Goal: Information Seeking & Learning: Learn about a topic

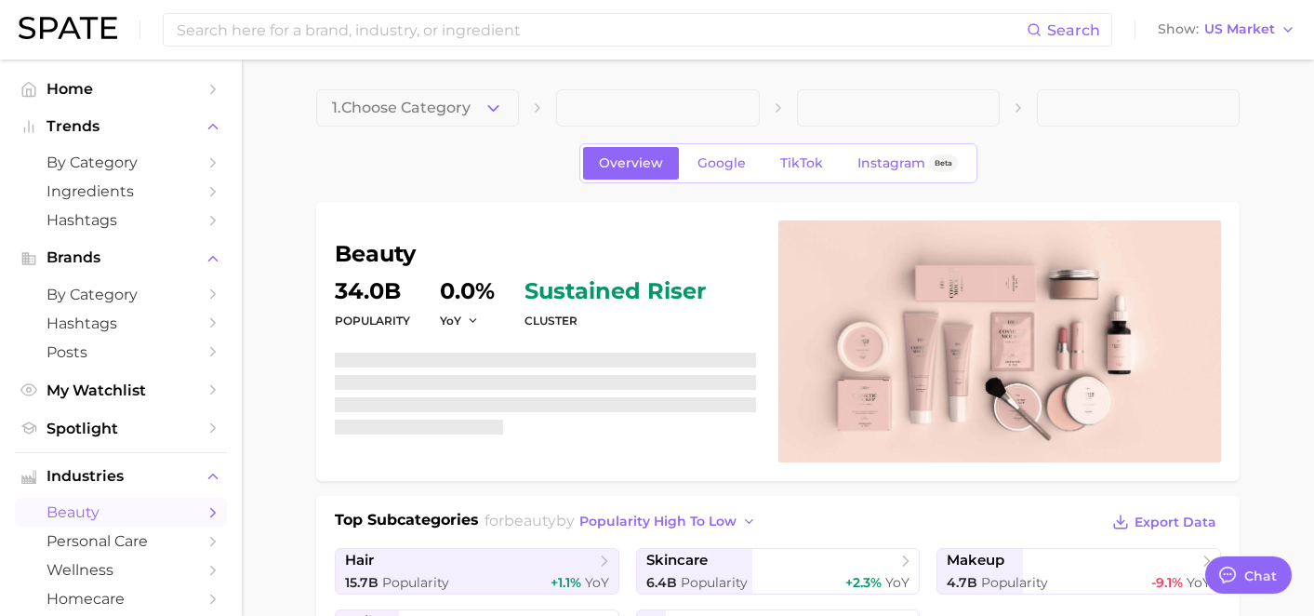
scroll to position [9906, 0]
click at [380, 261] on h1 "beauty" at bounding box center [545, 254] width 421 height 22
click at [1235, 588] on button "Chat" at bounding box center [1248, 574] width 95 height 41
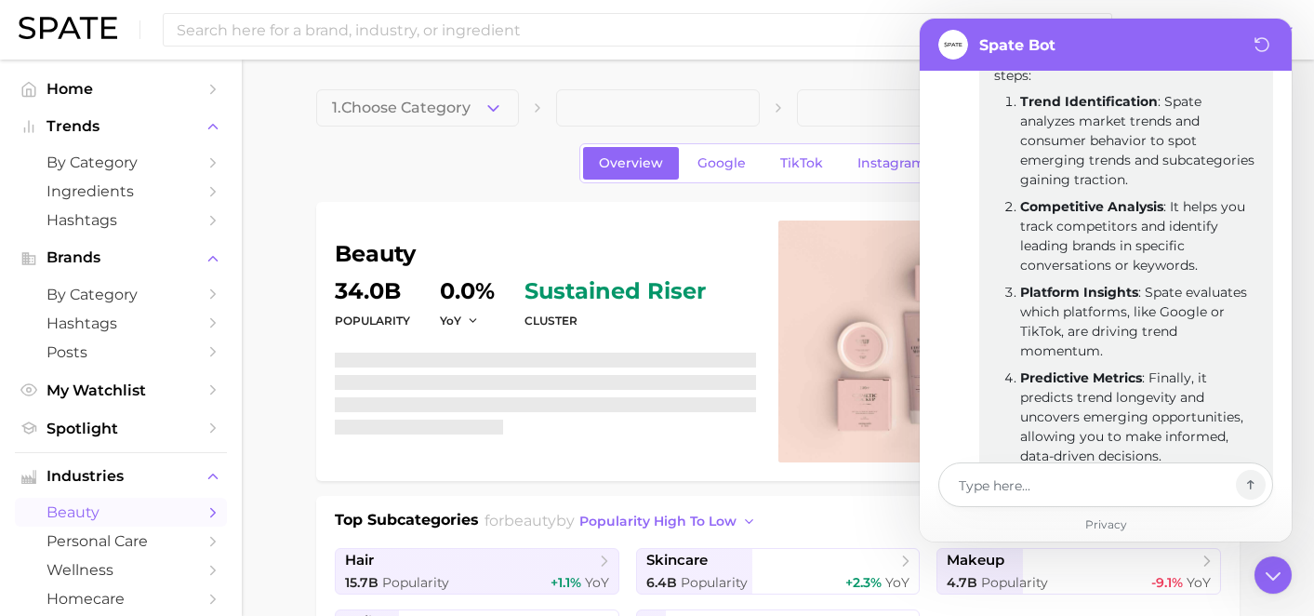
type textarea "x"
type textarea "t"
type textarea "x"
type textarea "te"
type textarea "x"
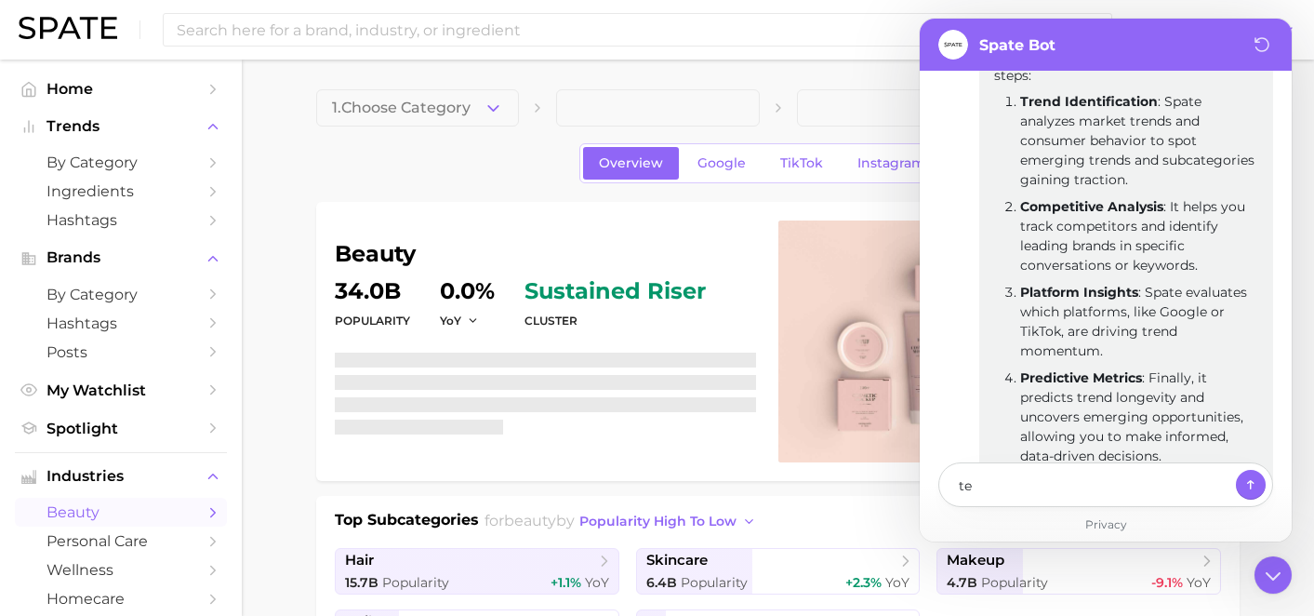
type textarea "tel"
type textarea "x"
type textarea "tell"
type textarea "x"
type textarea "tellme"
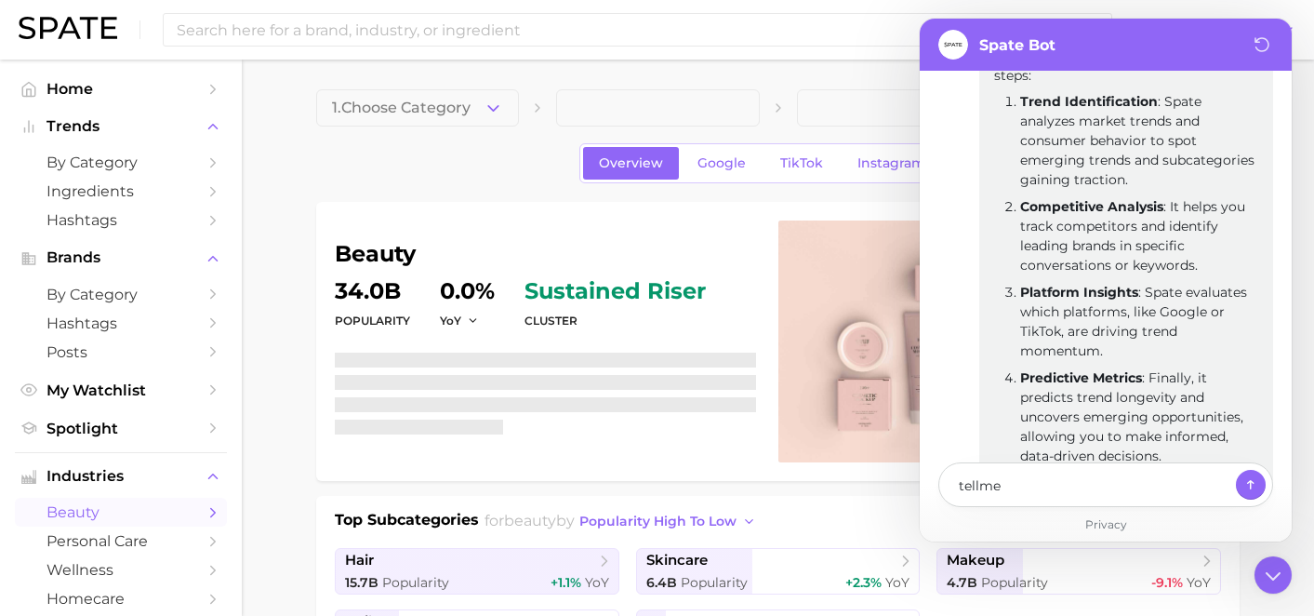
type textarea "x"
type textarea "tellme"
type textarea "x"
type textarea "tellme"
type textarea "x"
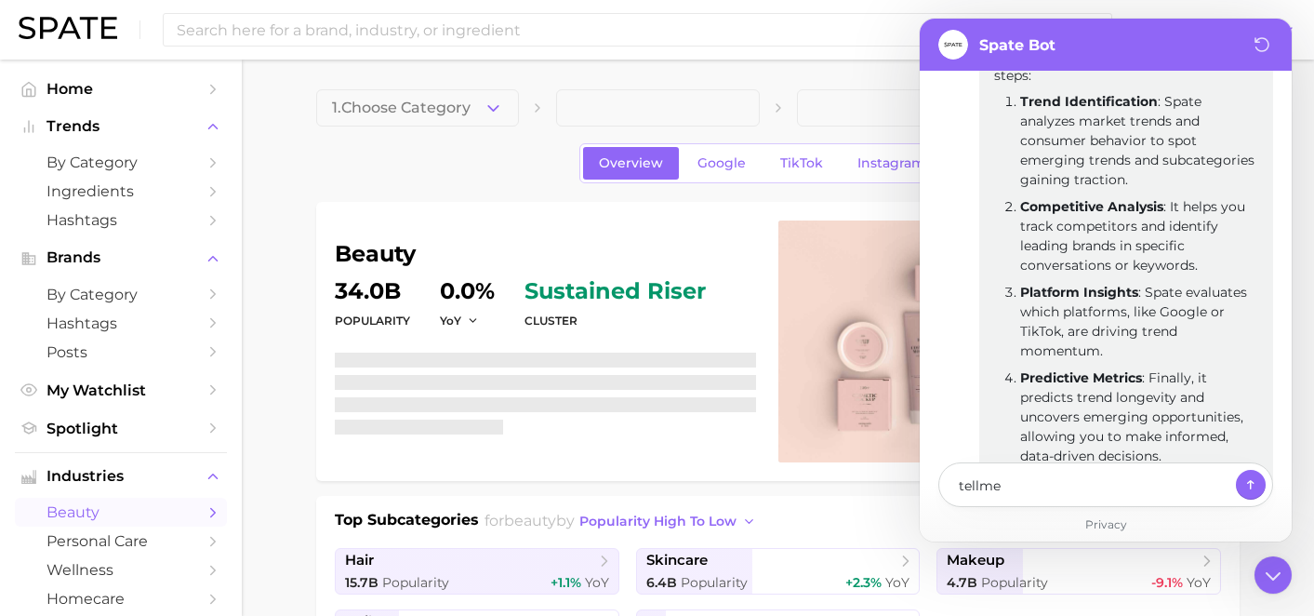
type textarea "tellm"
type textarea "x"
type textarea "tell"
type textarea "x"
type textarea "tell"
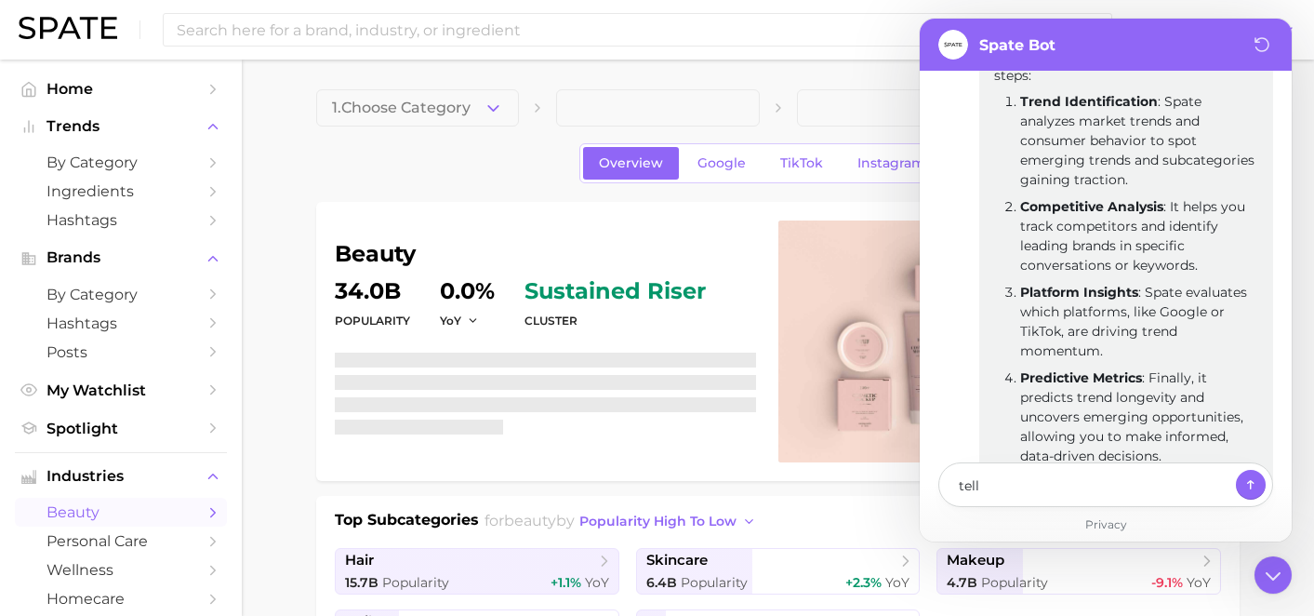
type textarea "x"
type textarea "tell m"
type textarea "x"
type textarea "tell me"
type textarea "x"
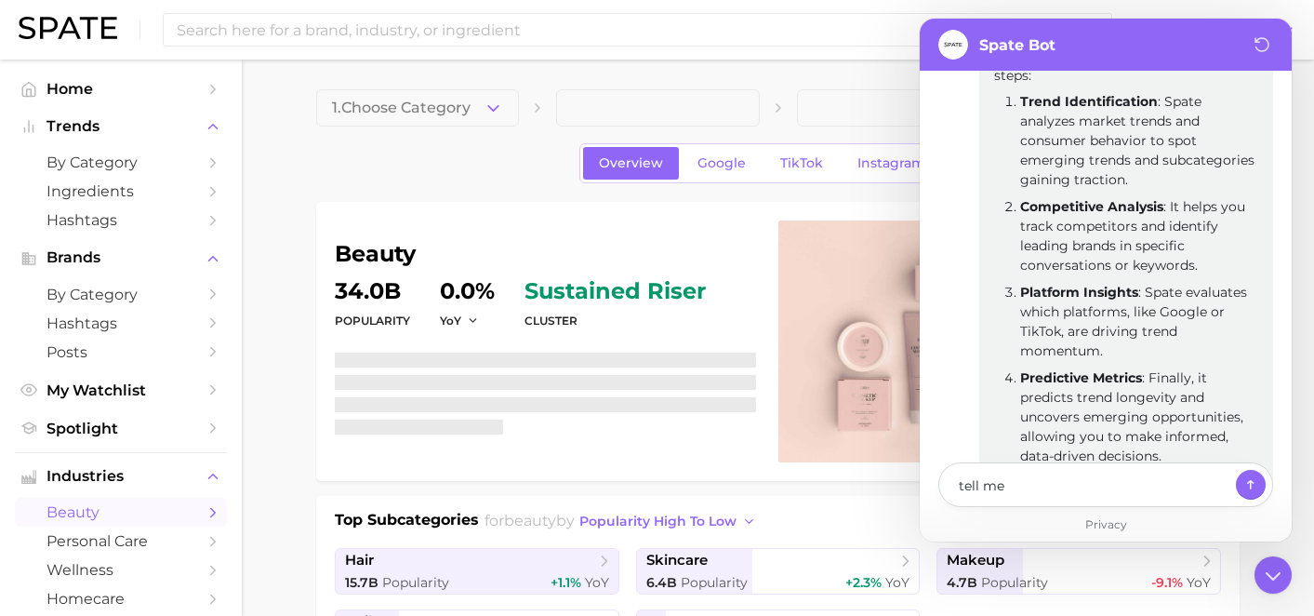
type textarea "tell me"
type textarea "x"
type textarea "tell me a"
type textarea "x"
type textarea "tell me ab"
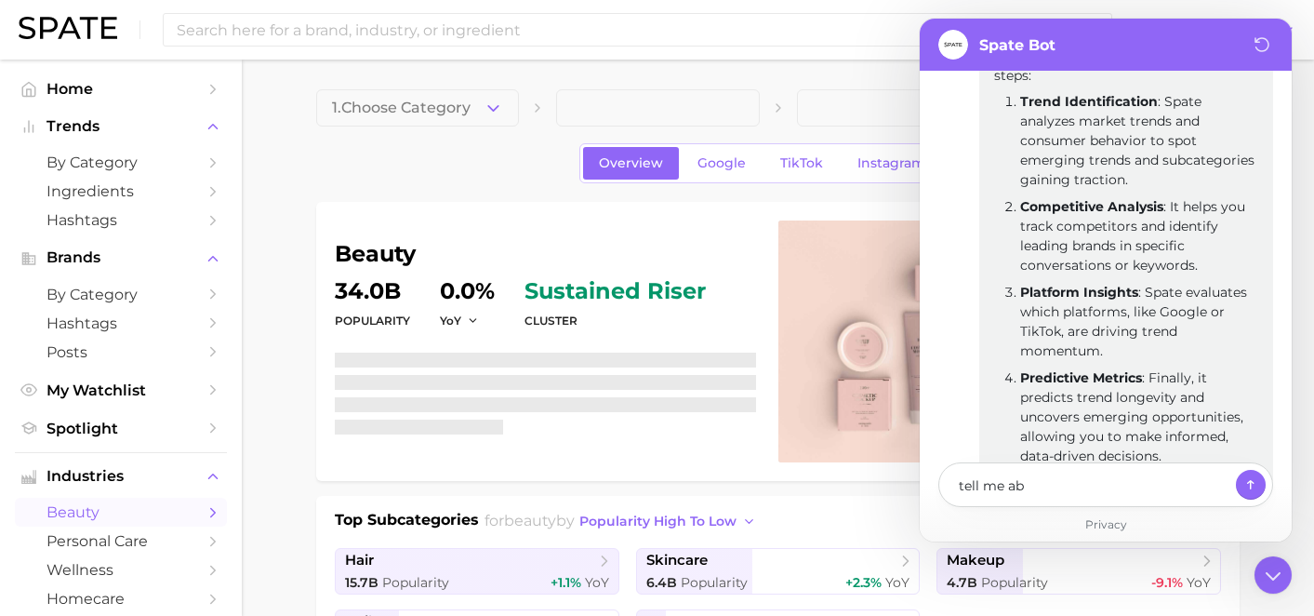
type textarea "x"
type textarea "tell me abo"
type textarea "x"
type textarea "tell me about"
type textarea "x"
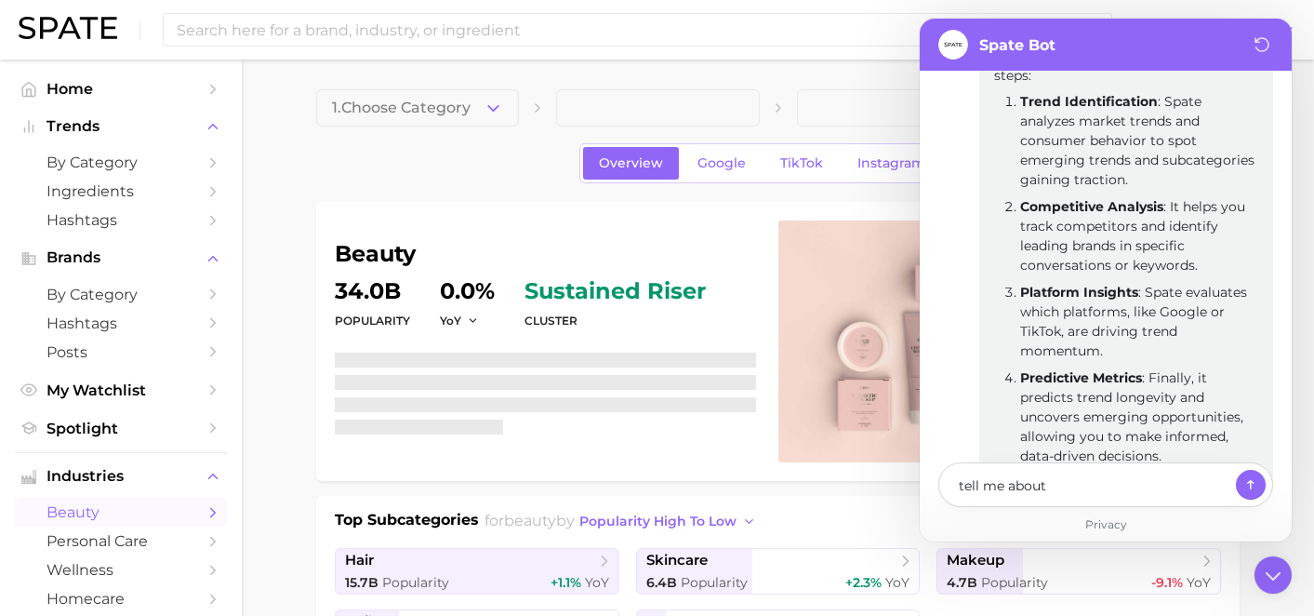
type textarea "tell me about"
type textarea "x"
type textarea "tell me about S"
type textarea "x"
type textarea "tell me about Sp"
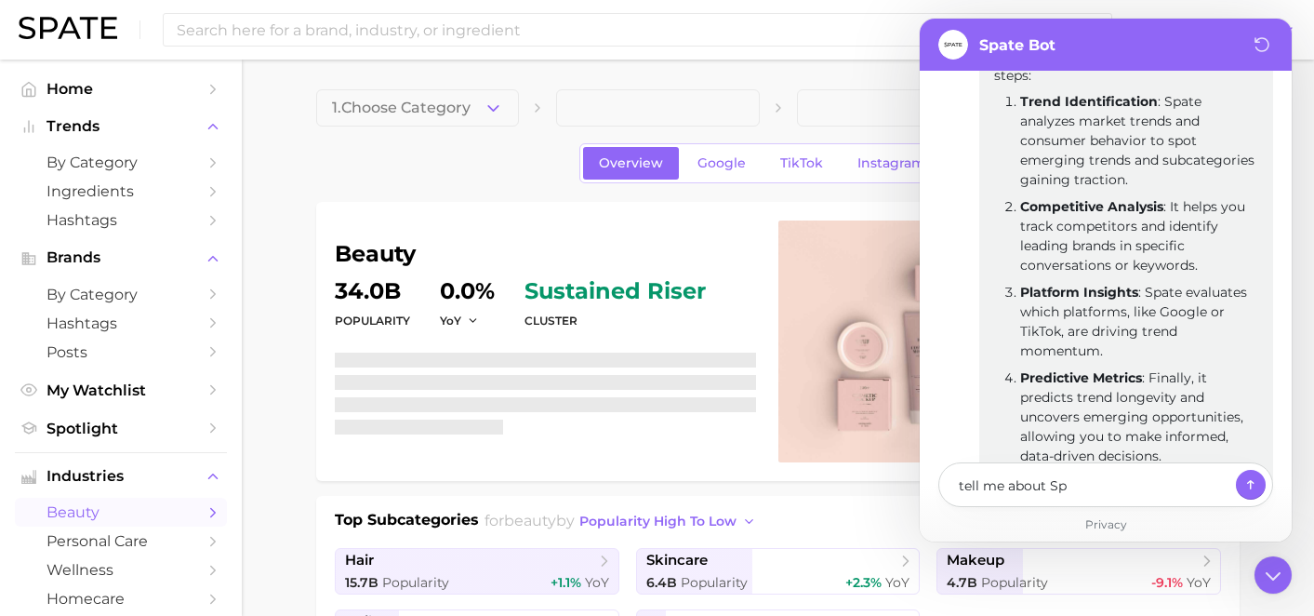
type textarea "x"
type textarea "tell me about Spa"
type textarea "x"
type textarea "tell me about Spat"
type textarea "x"
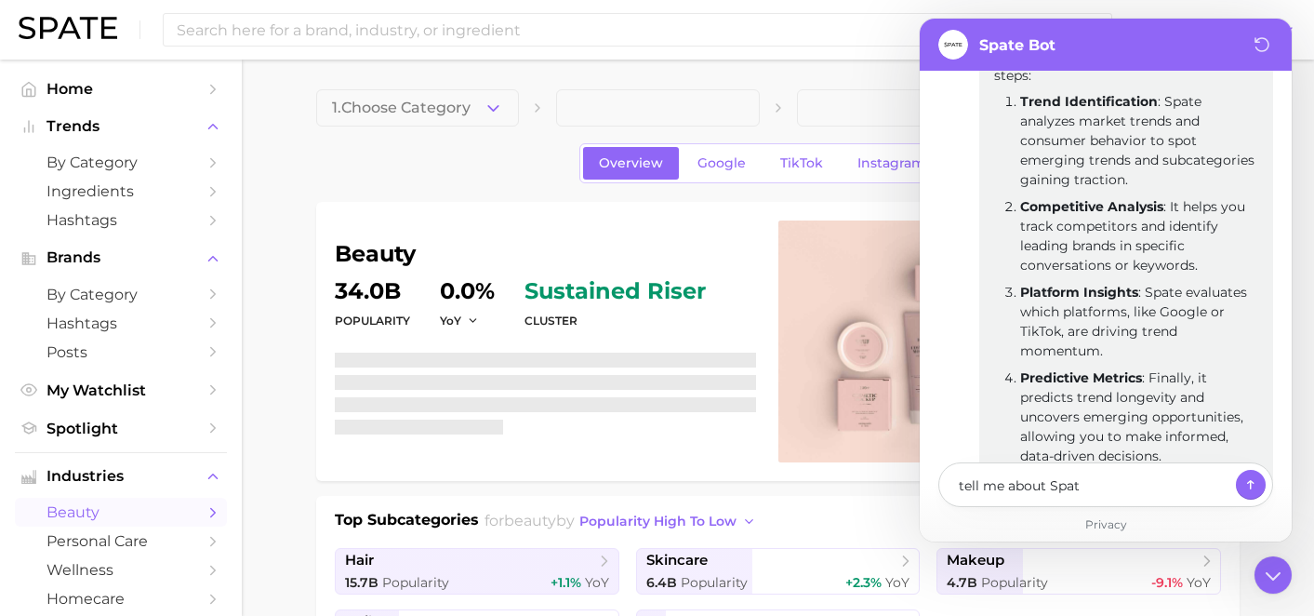
type textarea "tell me about Spate"
type textarea "x"
type textarea "tell me about Spate'"
type textarea "x"
type textarea "tell me about Spate's"
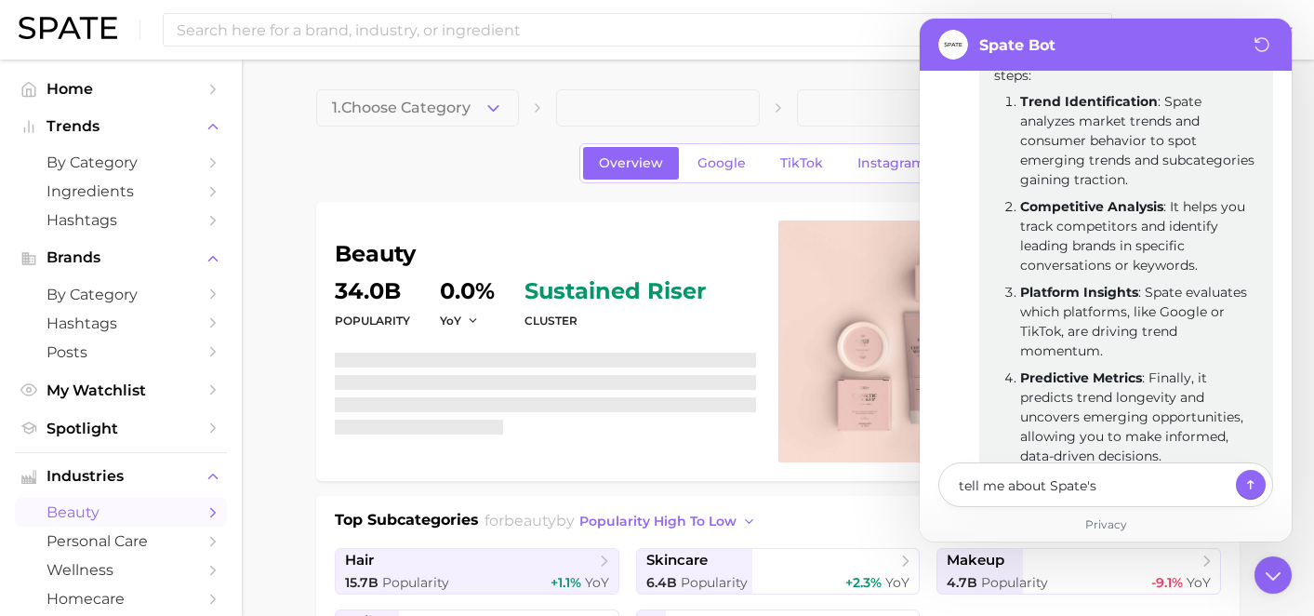
type textarea "x"
type textarea "tell me about Spate's c"
type textarea "x"
type textarea "tell me about Spate's co"
type textarea "x"
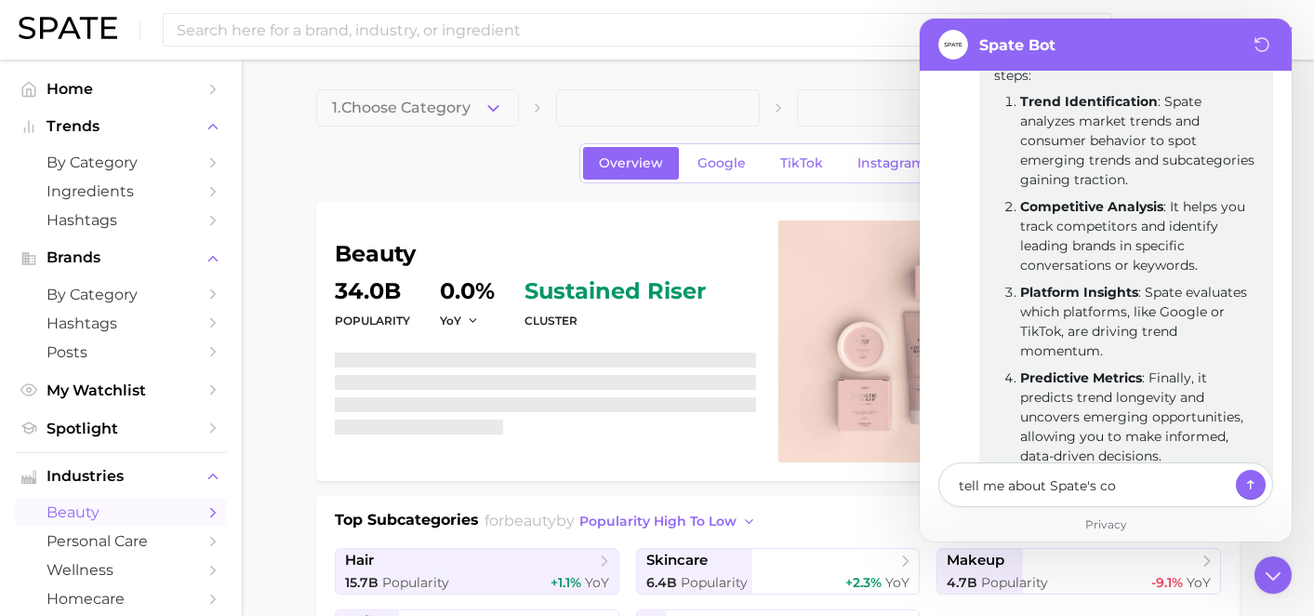
type textarea "tell me about Spate's com"
type textarea "x"
type textarea "tell me about Spate's comp"
type textarea "x"
type textarea "tell me about [PERSON_NAME]'s compe"
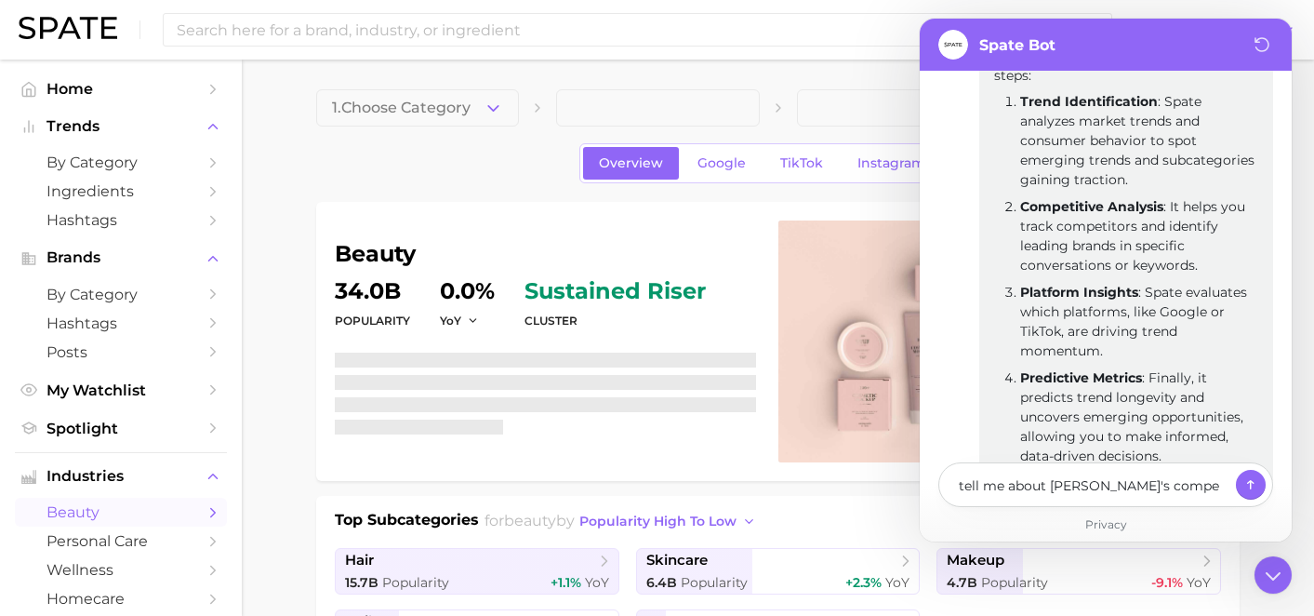
type textarea "x"
type textarea "tell me about [PERSON_NAME]'s compet"
type textarea "x"
type textarea "tell me about [PERSON_NAME]'s competi"
type textarea "x"
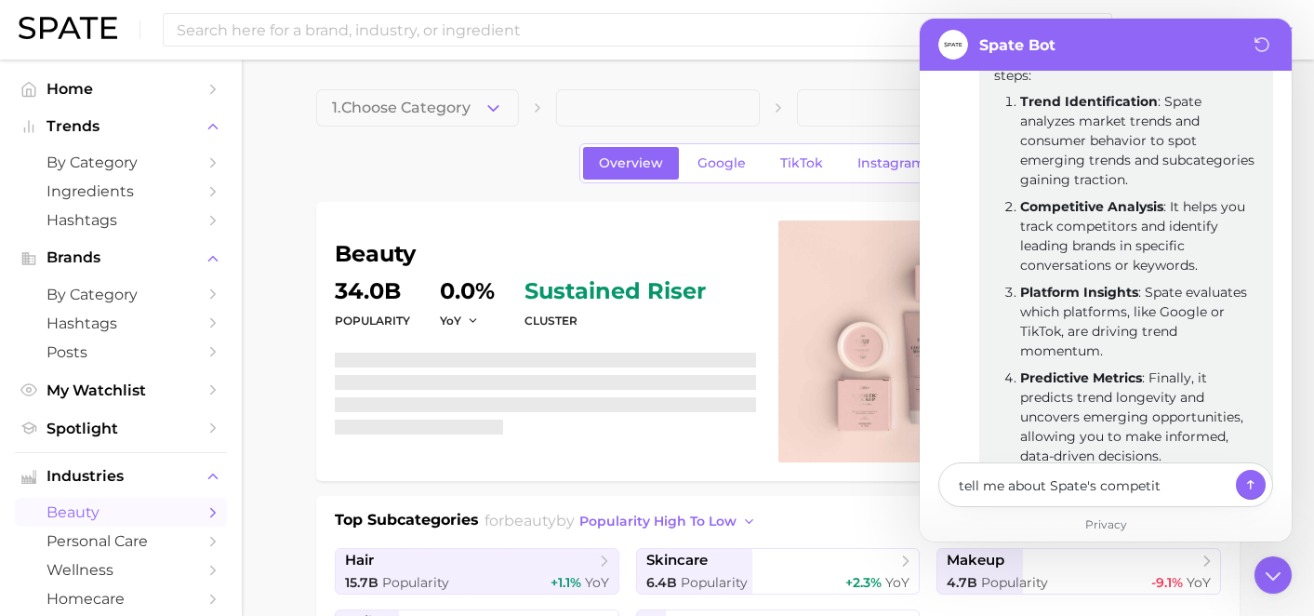
type textarea "tell me about Spate's competiti"
type textarea "x"
type textarea "tell me about Spate's competitiv"
type textarea "x"
type textarea "tell me about Spate's competitive"
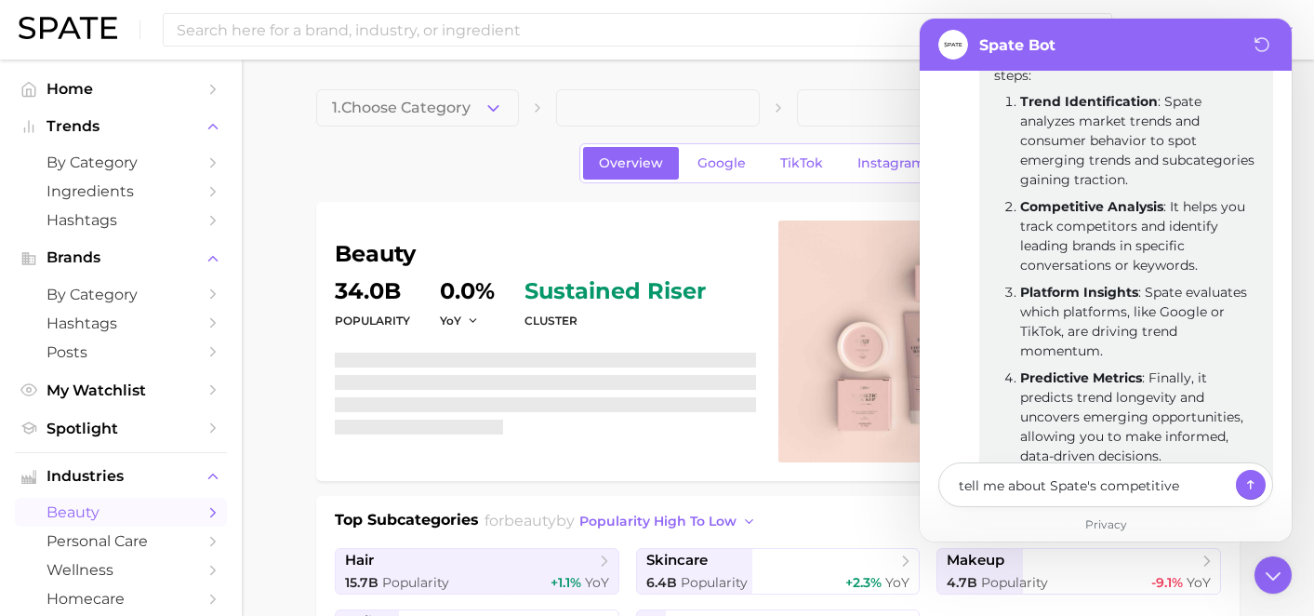
type textarea "x"
type textarea "tell me about Spate's competitive"
type textarea "x"
type textarea "tell me about Spate's competitive b"
type textarea "x"
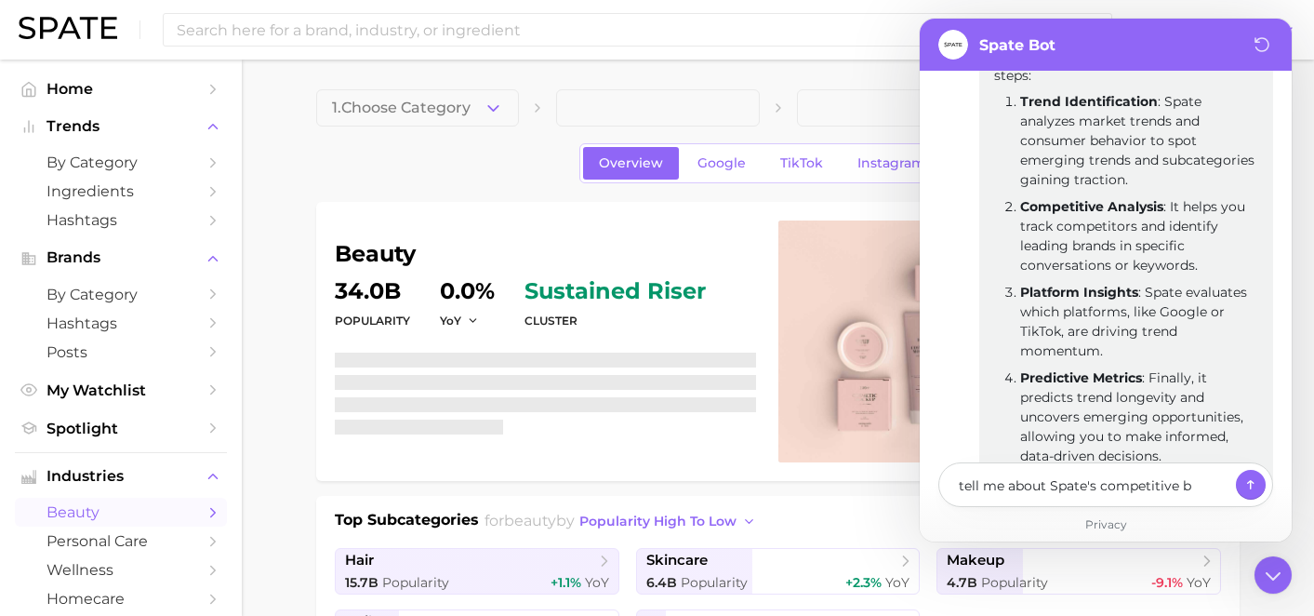
type textarea "tell me about Spate's competitive be"
type textarea "x"
type textarea "tell me about Spate's competitive ben"
type textarea "x"
type textarea "tell me about Spate's competitive benc"
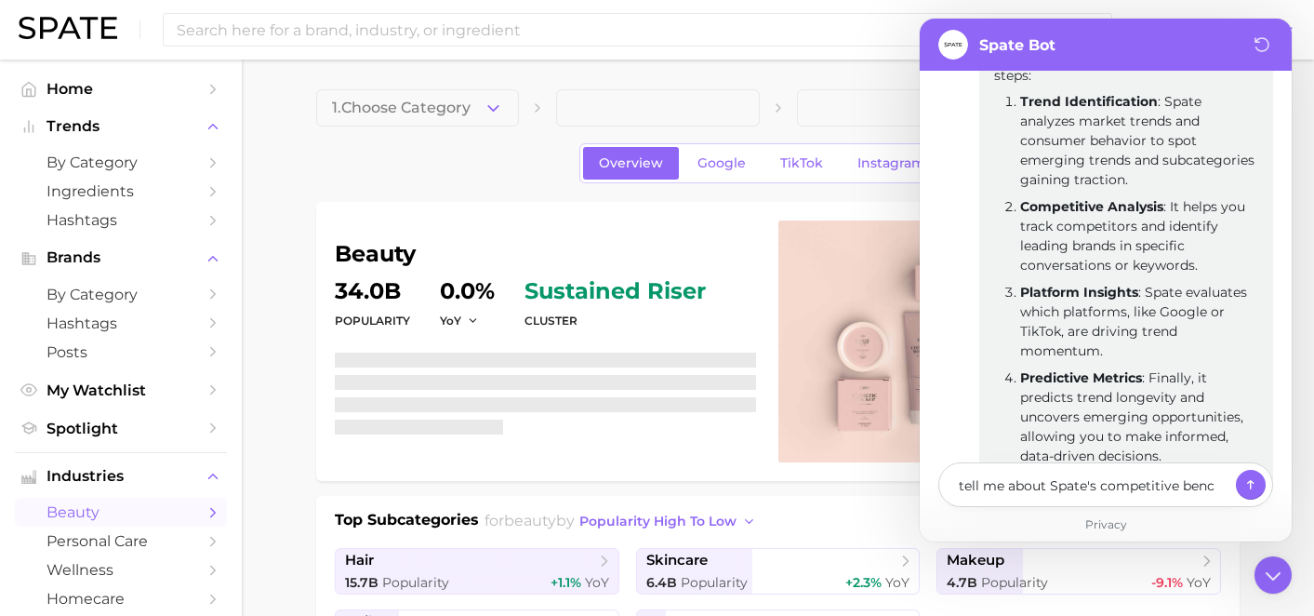
type textarea "x"
type textarea "tell me about Spate's competitive bench"
type textarea "x"
type textarea "tell me about Spate's competitive benchm"
type textarea "x"
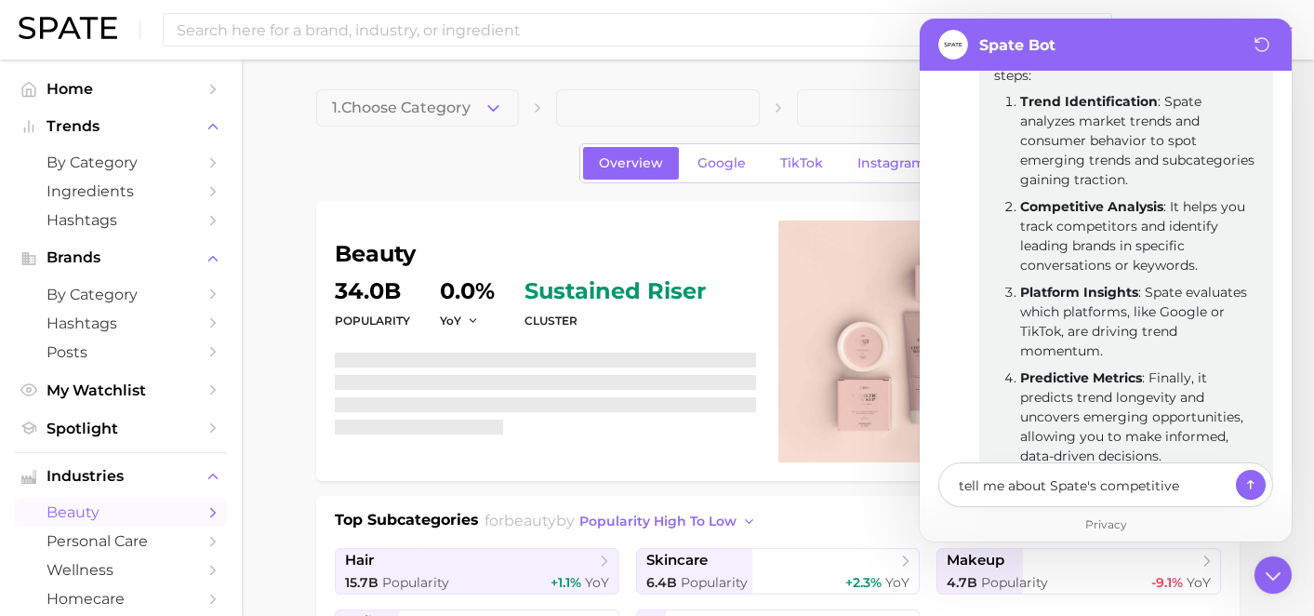
type textarea "tell me about Spate's competitive benchma"
type textarea "x"
type textarea "tell me about Spate's competitive benchmar"
type textarea "x"
type textarea "tell me about Spate's competitive benchmark"
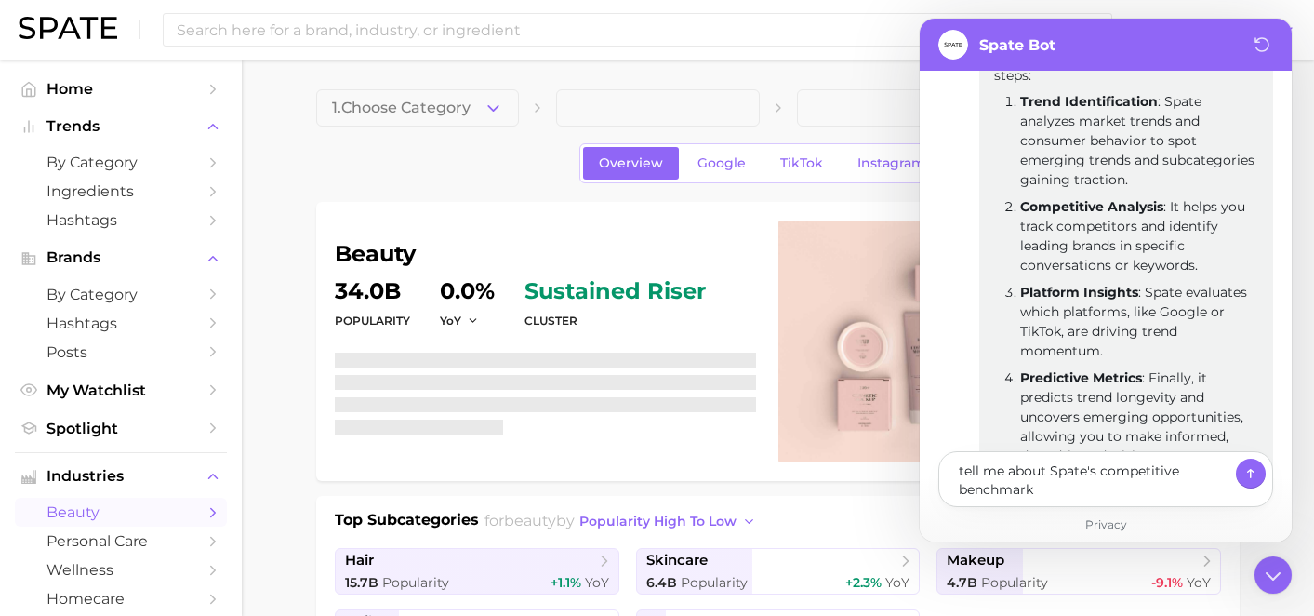
type textarea "x"
type textarea "tell me about Spate's competitive benchmarke"
type textarea "x"
type textarea "tell me about Spate's competitive benchmarket"
type textarea "x"
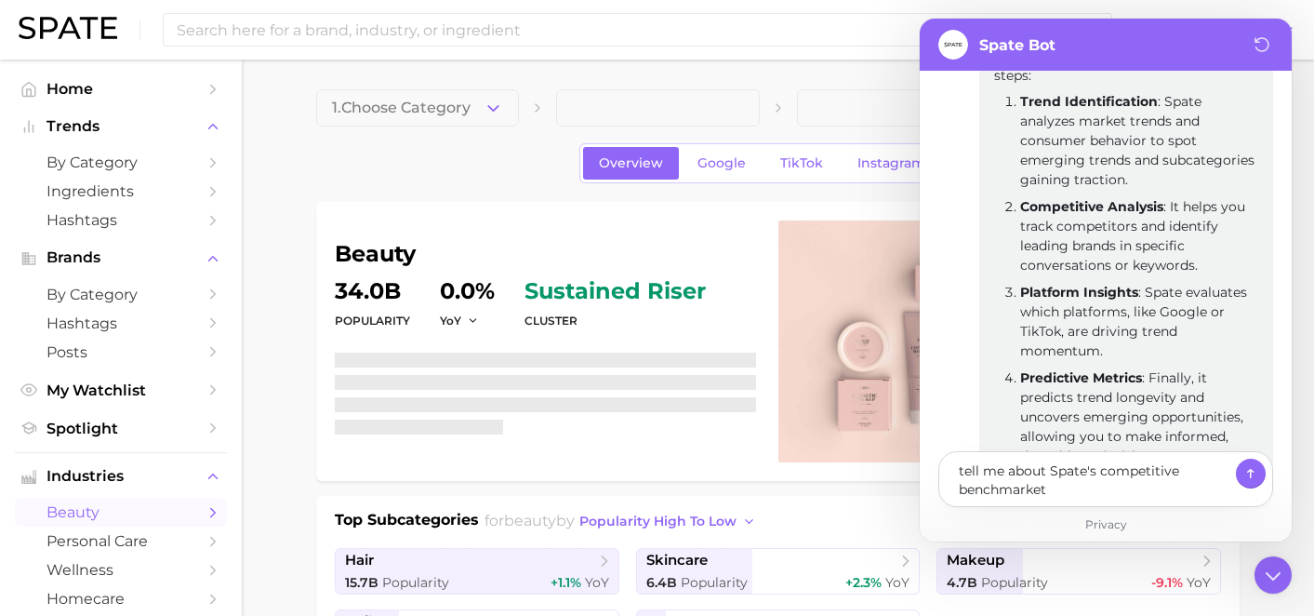
type textarea "tell me about Spate's competitive benchmarketi"
type textarea "x"
type textarea "tell me about Spate's competitive benchmarketin"
type textarea "x"
type textarea "tell me about Spate's competitive benchmarketi"
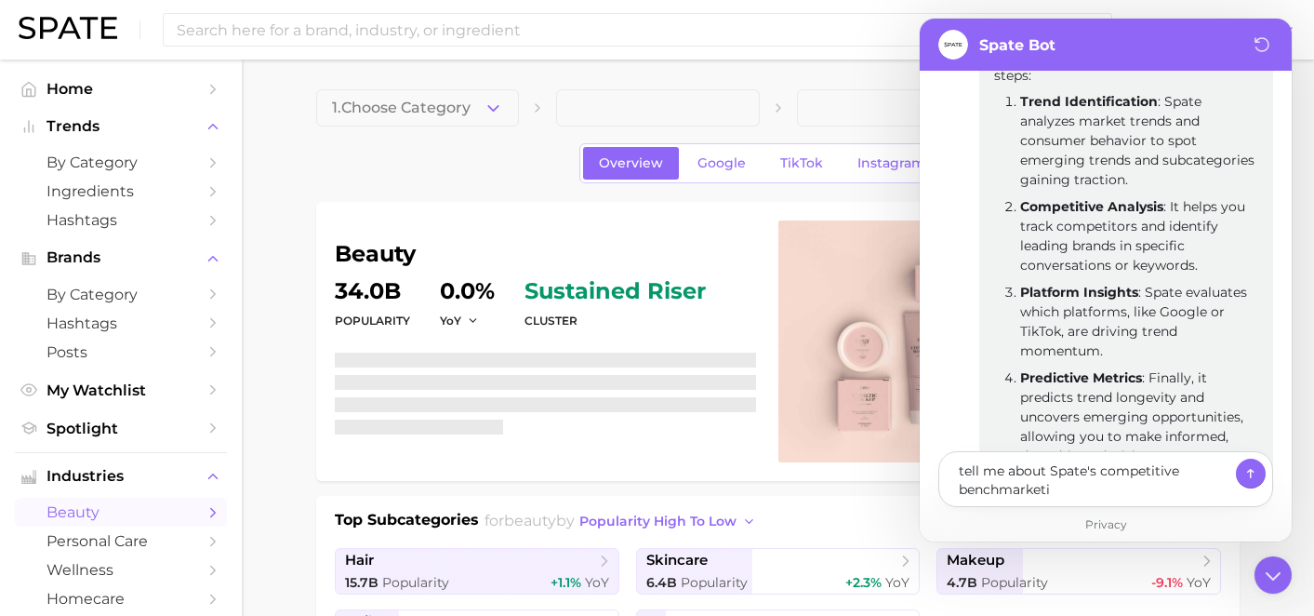
type textarea "x"
type textarea "tell me about Spate's competitive benchmarket"
type textarea "x"
type textarea "tell me about Spate's competitive benchmarke"
type textarea "x"
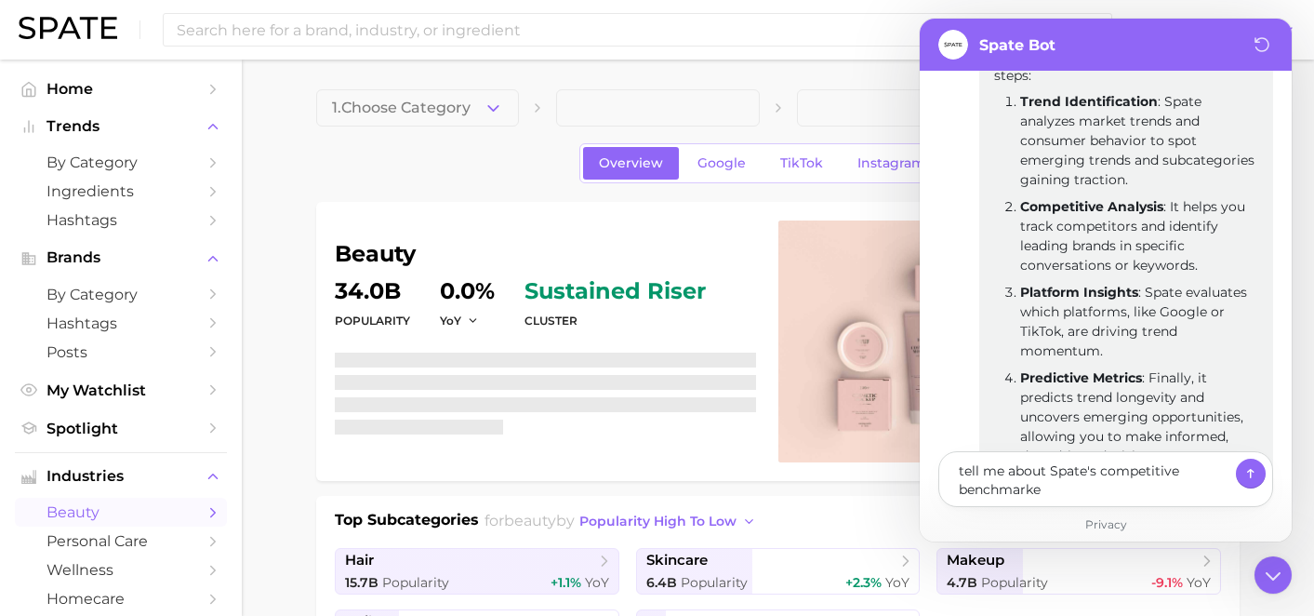
type textarea "tell me about Spate's competitive benchmark"
type textarea "x"
type textarea "tell me about Spate's competitive benchmarkig"
type textarea "x"
type textarea "tell me about Spate's competitive benchmarkign"
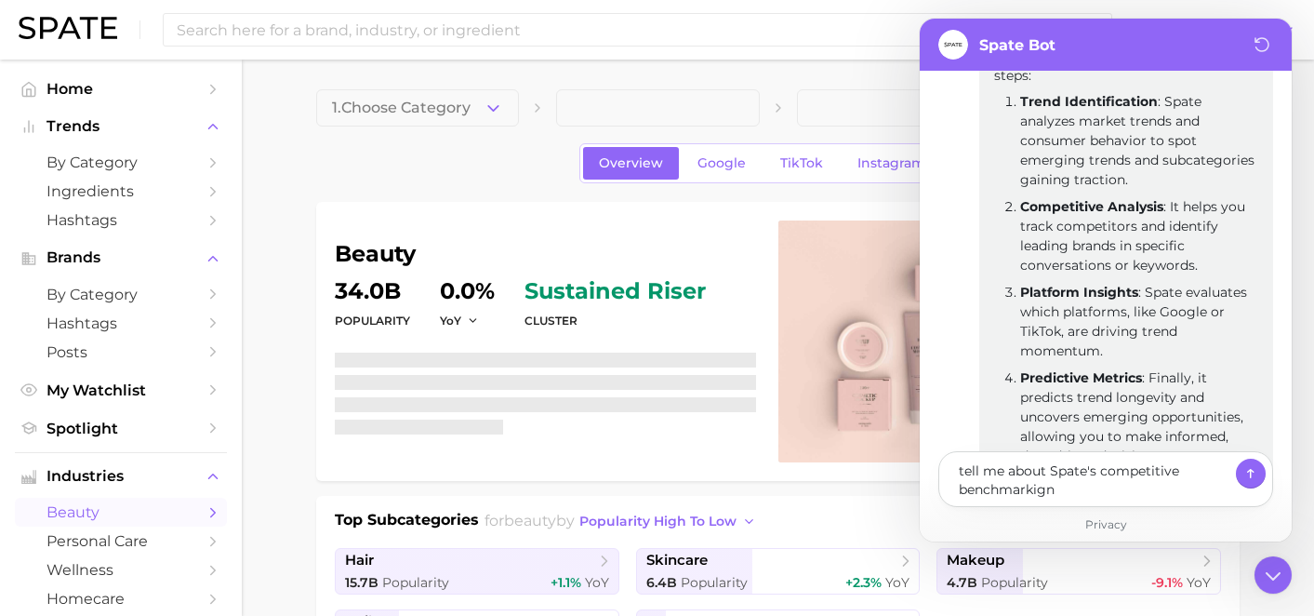
type textarea "x"
type textarea "tell me about Spate's competitive benchmarkign"
type textarea "x"
type textarea "tell me about Spate's competitive benchmarkign c"
type textarea "x"
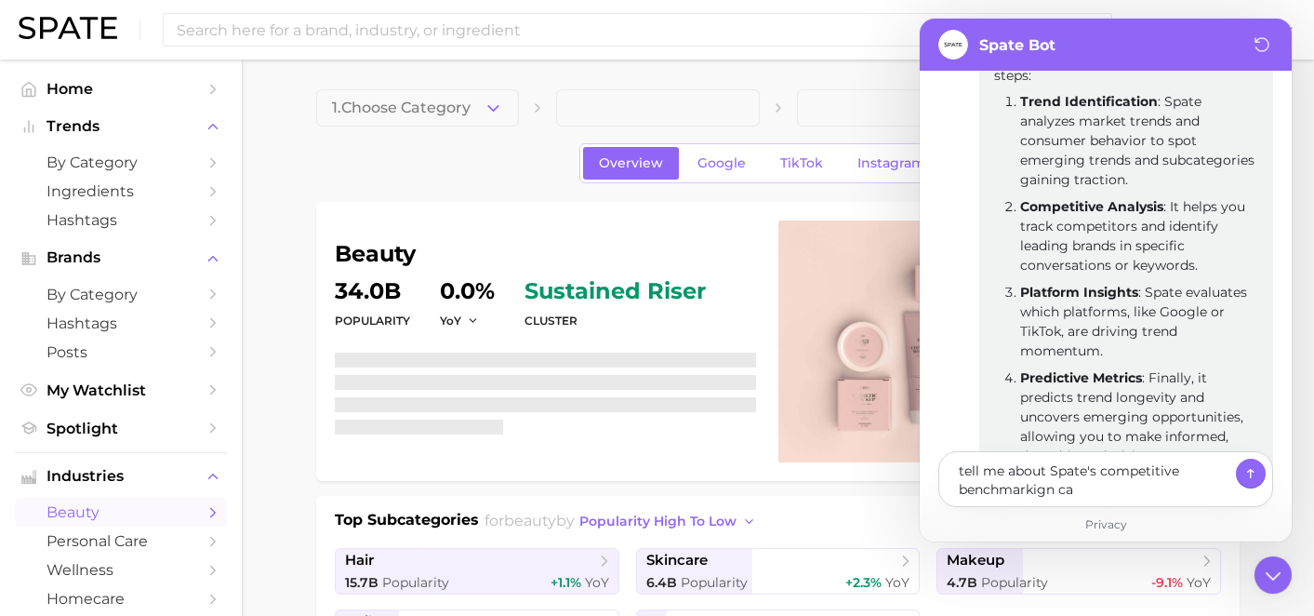
type textarea "tell me about Spate's competitive benchmarkign cap"
type textarea "x"
type textarea "tell me about Spate's competitive benchmarkign ca"
type textarea "x"
type textarea "tell me about Spate's competitive benchmarkign c"
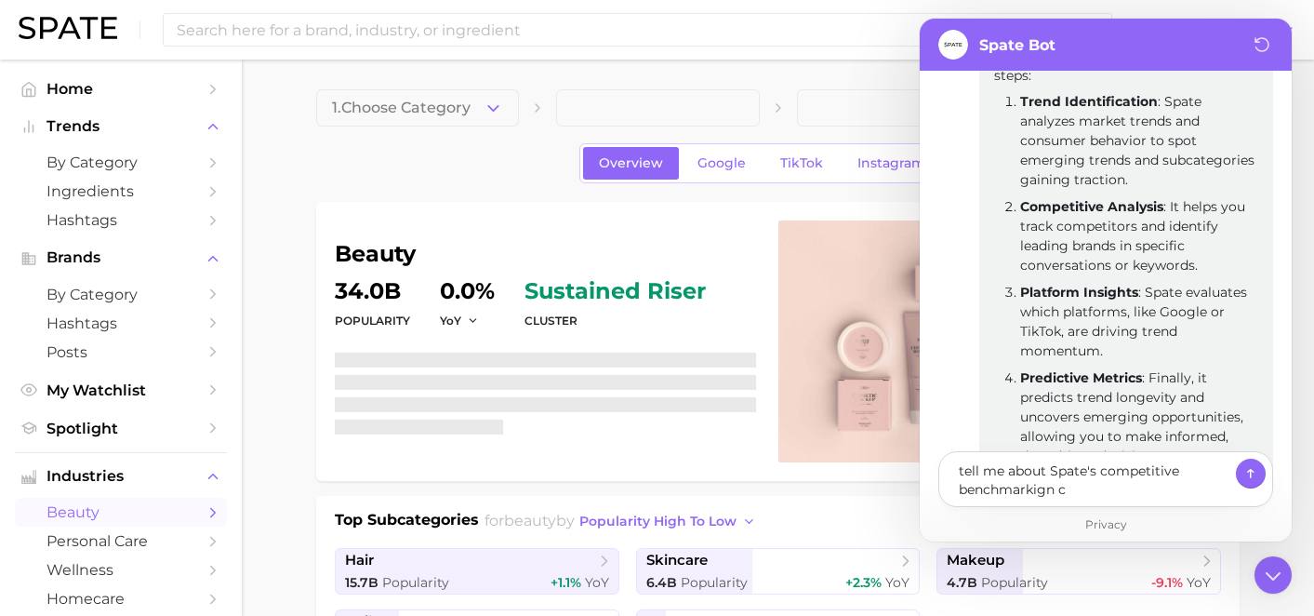
type textarea "x"
type textarea "tell me about Spate's competitive benchmarkign"
type textarea "x"
type textarea "tell me about Spate's competitive benchmarkign"
type textarea "x"
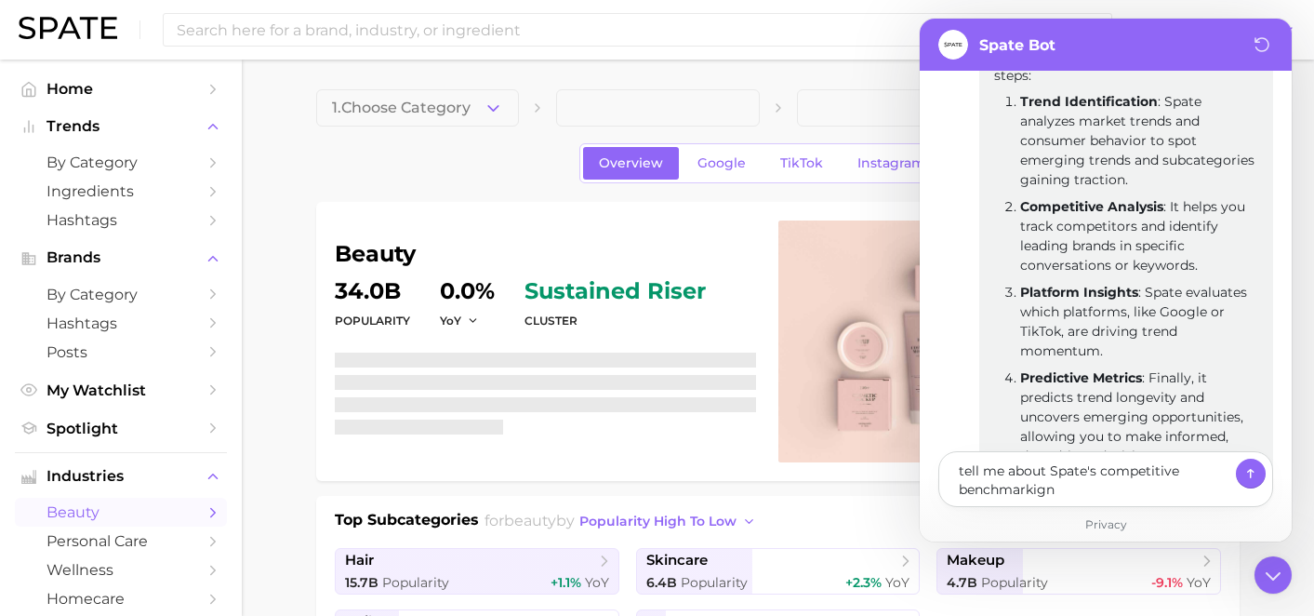
type textarea "tell me about Spate's competitive benchmarkig"
type textarea "x"
type textarea "tell me about Spate's competitive benchmarki"
type textarea "x"
type textarea "tell me about Spate's competitive benchmarkin"
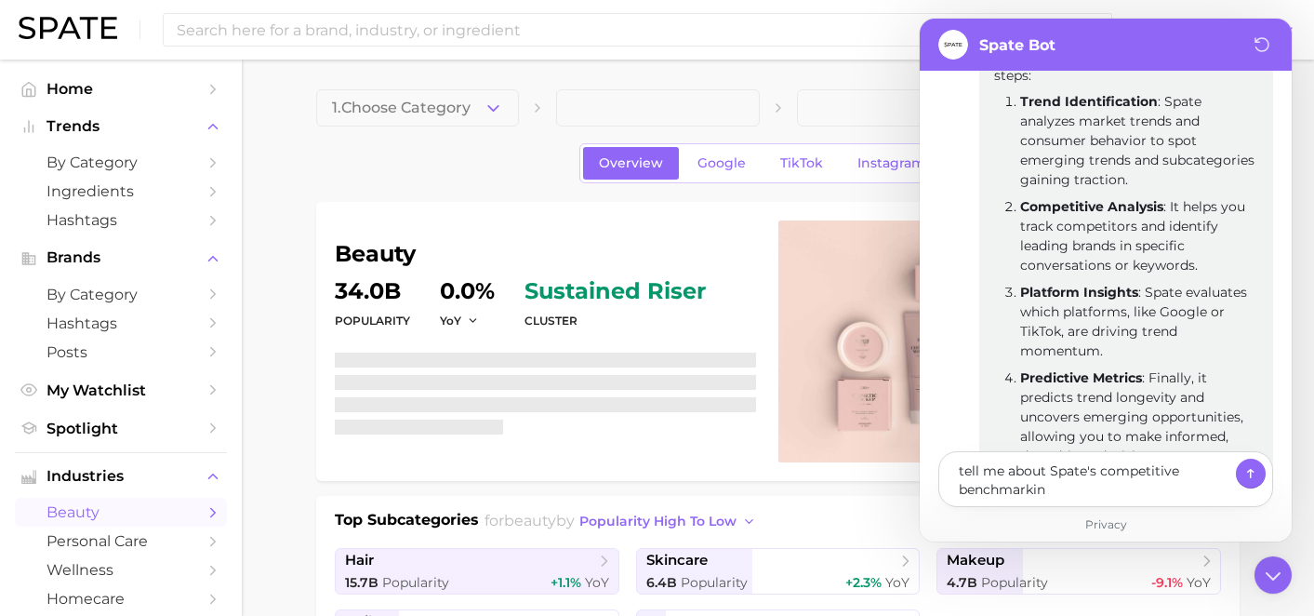
type textarea "x"
type textarea "tell me about Spate's competitive benchmarking"
type textarea "x"
type textarea "tell me about Spate's competitive benchmarking"
type textarea "x"
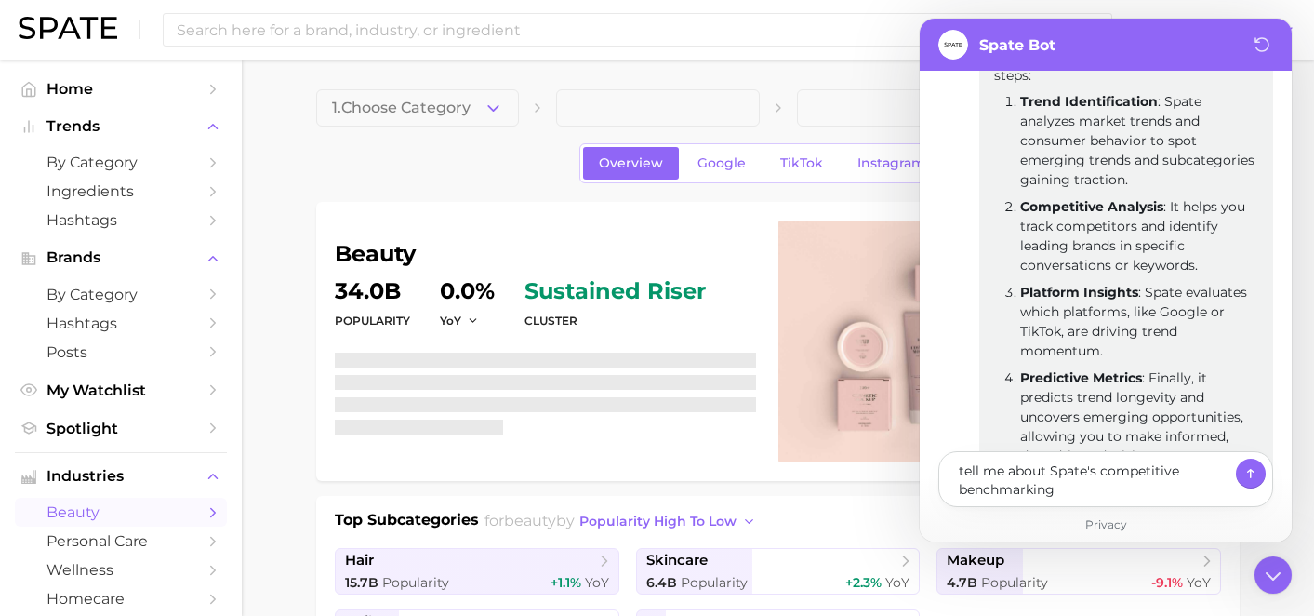
type textarea "tell me about Spate's competitive benchmarking c"
type textarea "x"
type textarea "tell me about Spate's competitive benchmarking ca"
type textarea "x"
type textarea "tell me about Spate's competitive benchmarking cap"
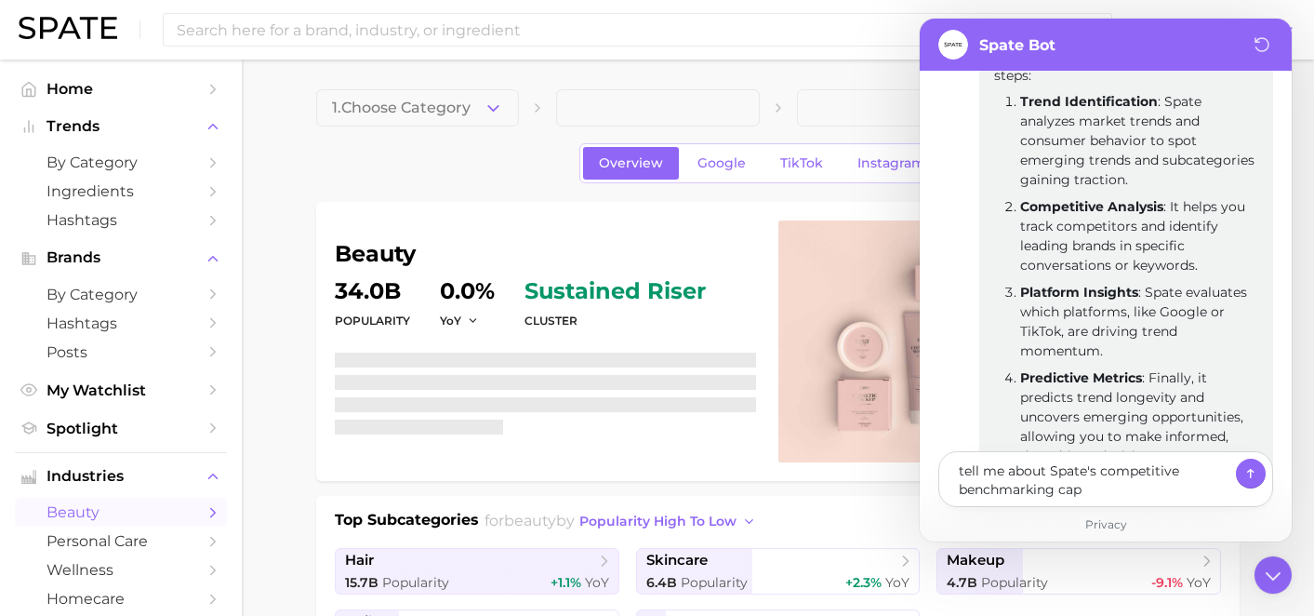
type textarea "x"
type textarea "tell me about Spate's competitive benchmarking capa"
type textarea "x"
type textarea "tell me about Spate's competitive benchmarking capab"
type textarea "x"
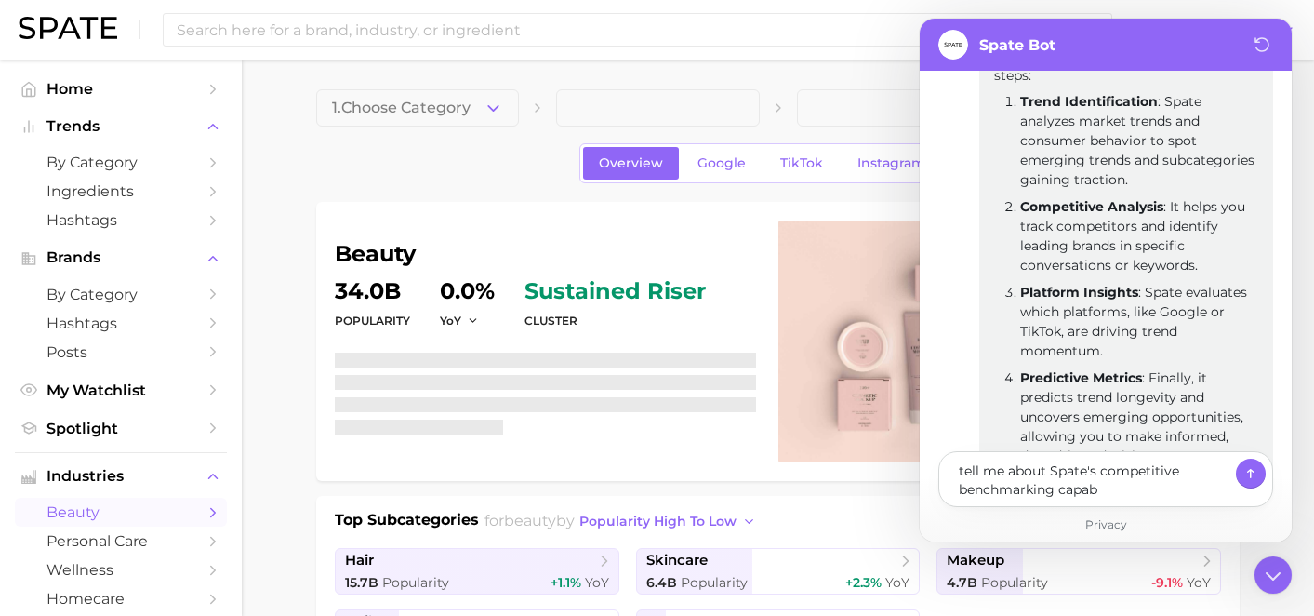
type textarea "tell me about Spate's competitive benchmarking capabi"
type textarea "x"
type textarea "tell me about Spate's competitive benchmarking capabil"
type textarea "x"
type textarea "tell me about Spate's competitive benchmarking capabili"
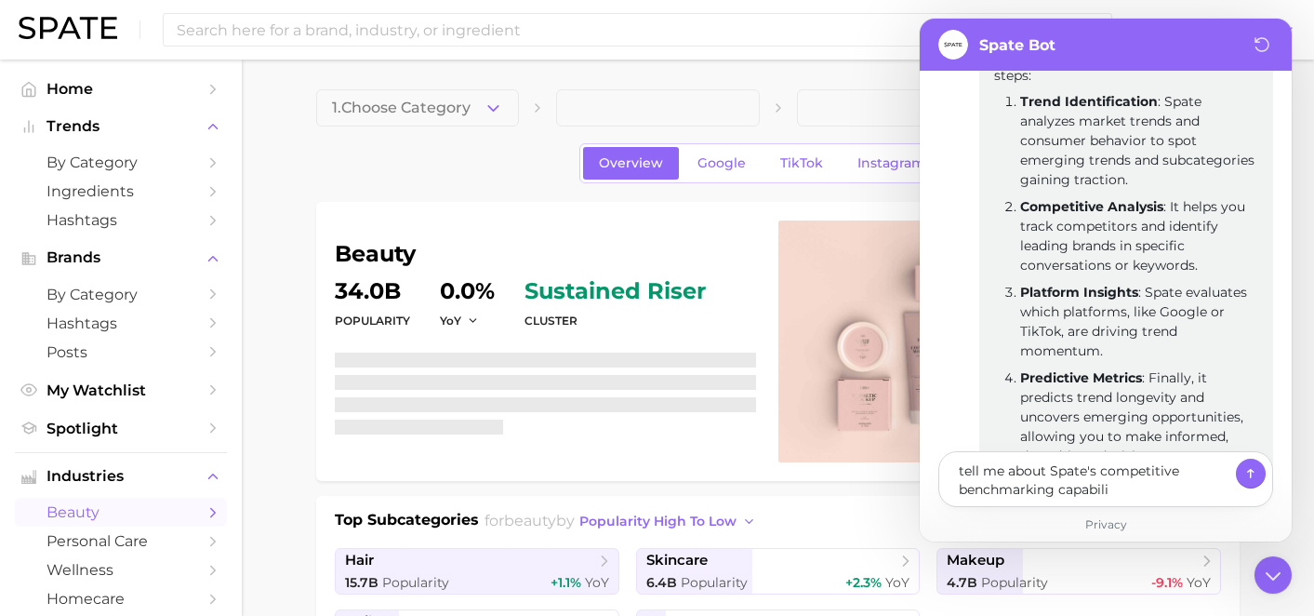
type textarea "x"
type textarea "tell me about Spate's competitive benchmarking capabilit"
type textarea "x"
type textarea "tell me about Spate's competitive benchmarking capabiliti"
type textarea "x"
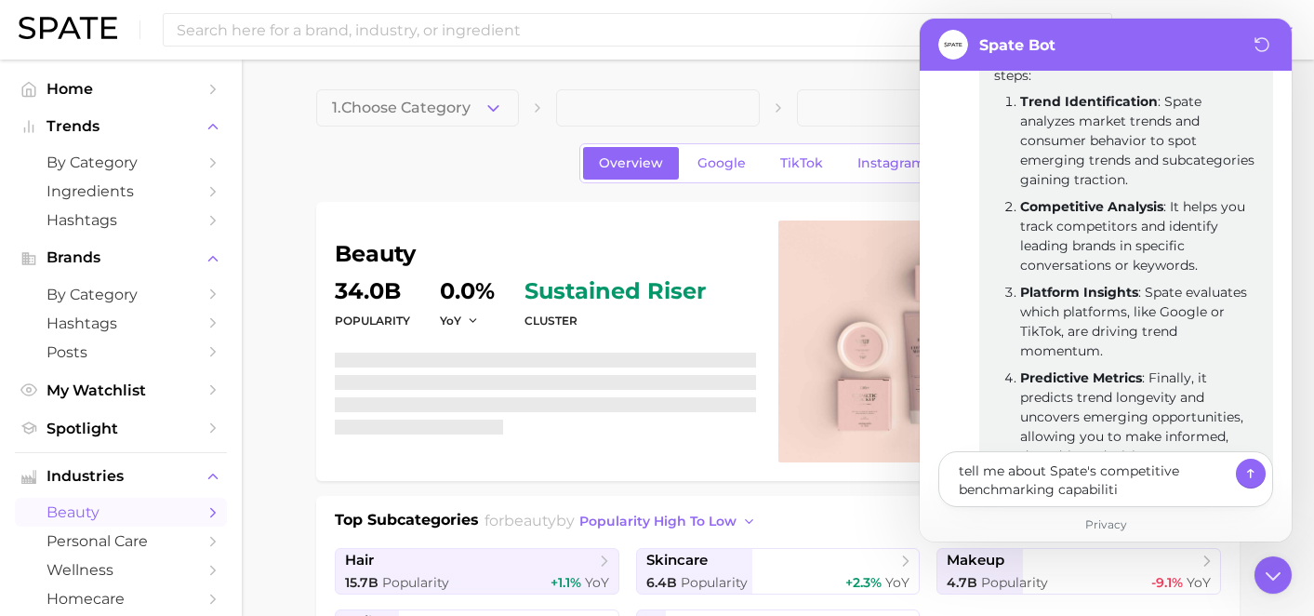
type textarea "tell me about Spate's competitive benchmarking capabilitie"
type textarea "x"
type textarea "tell me about Spate's competitive benchmarking capabilities"
type textarea "x"
type textarea "tell me about Spate's competitive benchmarking capabilities?"
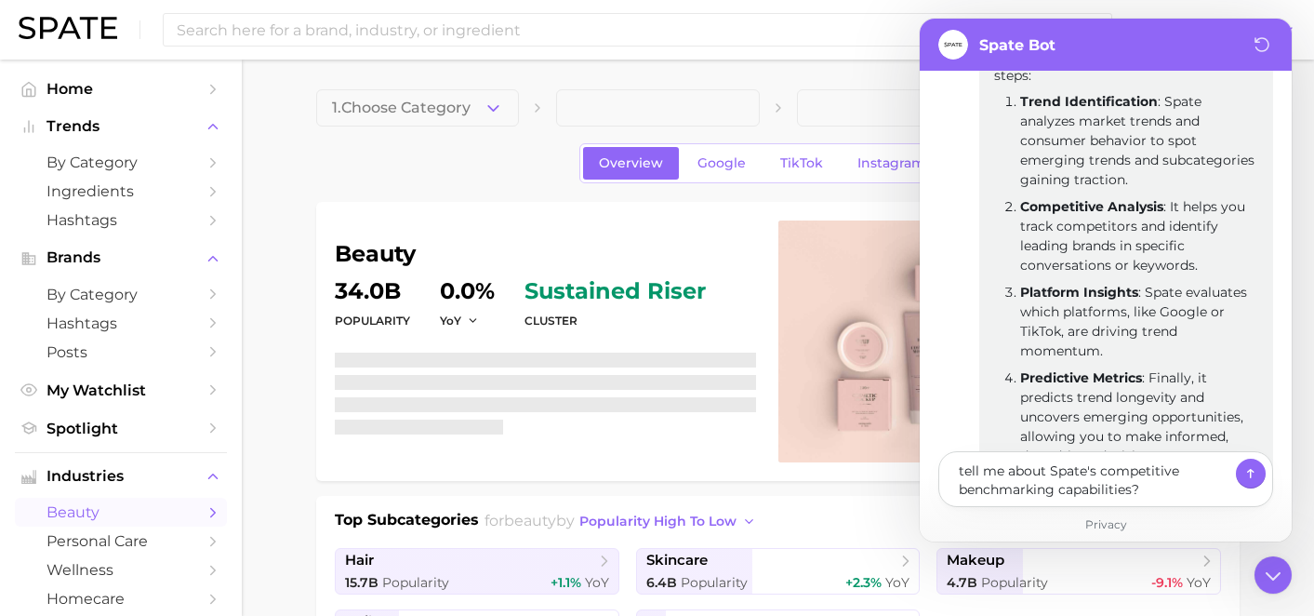
type textarea "x"
type textarea "tell me about Spate's competitive benchmarking capabilities?"
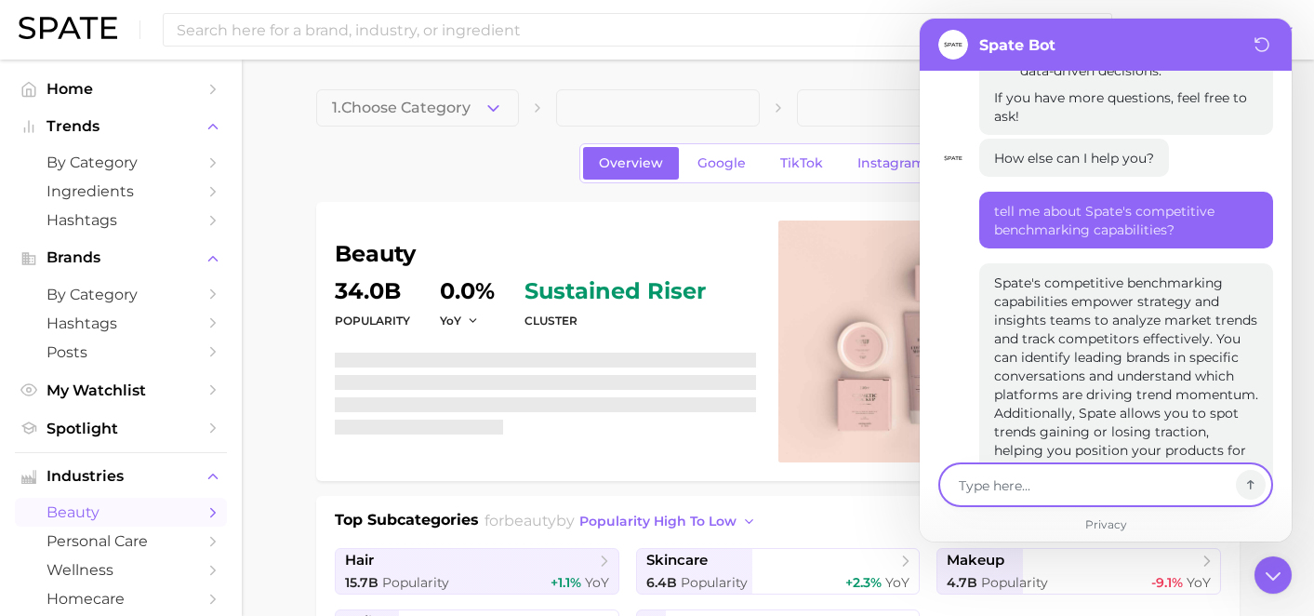
scroll to position [10296, 0]
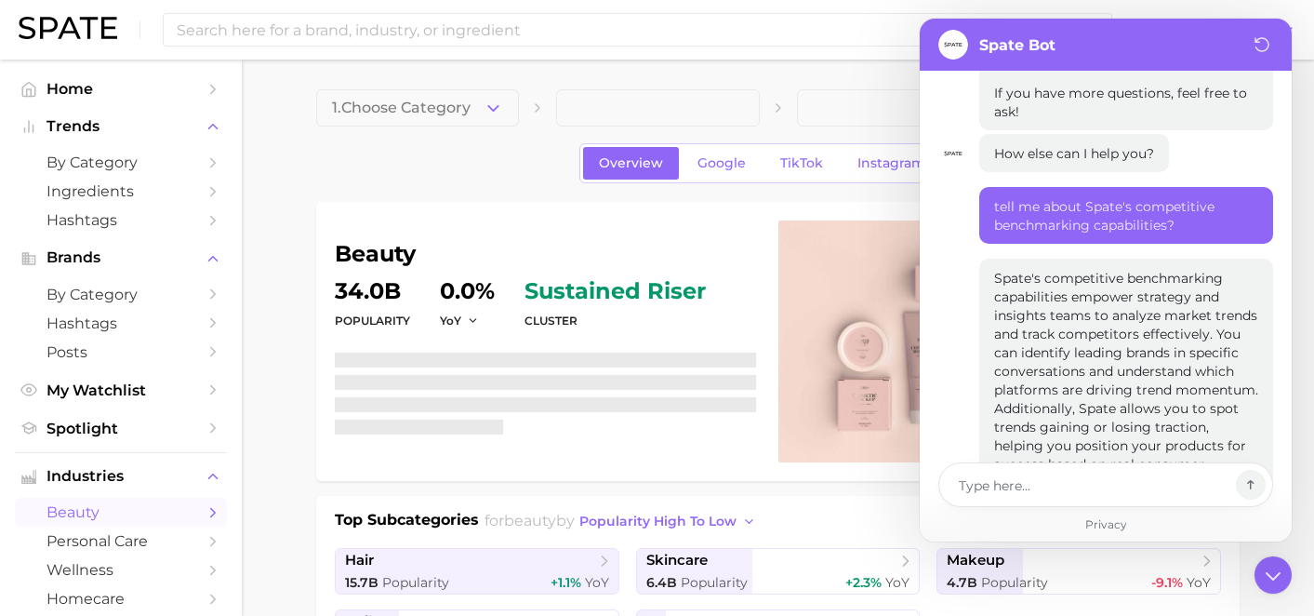
drag, startPoint x: 1055, startPoint y: 351, endPoint x: 967, endPoint y: 145, distance: 223.7
click at [967, 259] on div "Spate's competitive benchmarking capabilities empower strategy and insights tea…" at bounding box center [1105, 389] width 335 height 261
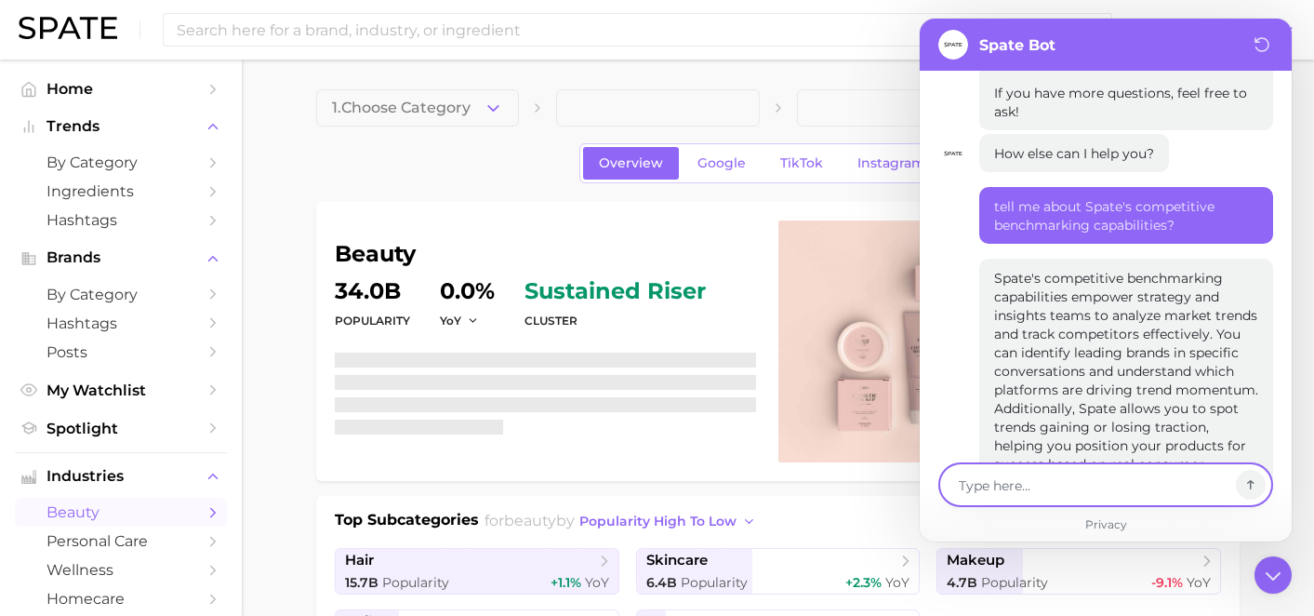
click at [1002, 474] on textarea at bounding box center [1093, 484] width 271 height 22
type textarea "x"
type textarea "c"
type textarea "x"
type textarea "ca"
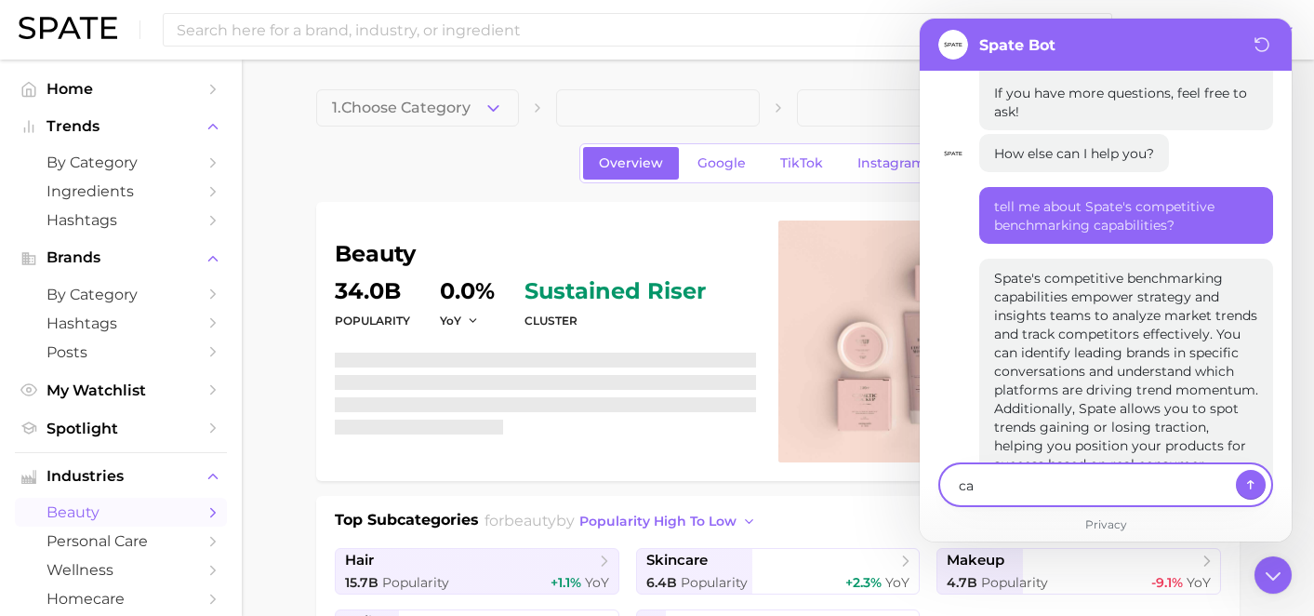
type textarea "x"
type textarea "can"
type textarea "x"
type textarea "can"
type textarea "x"
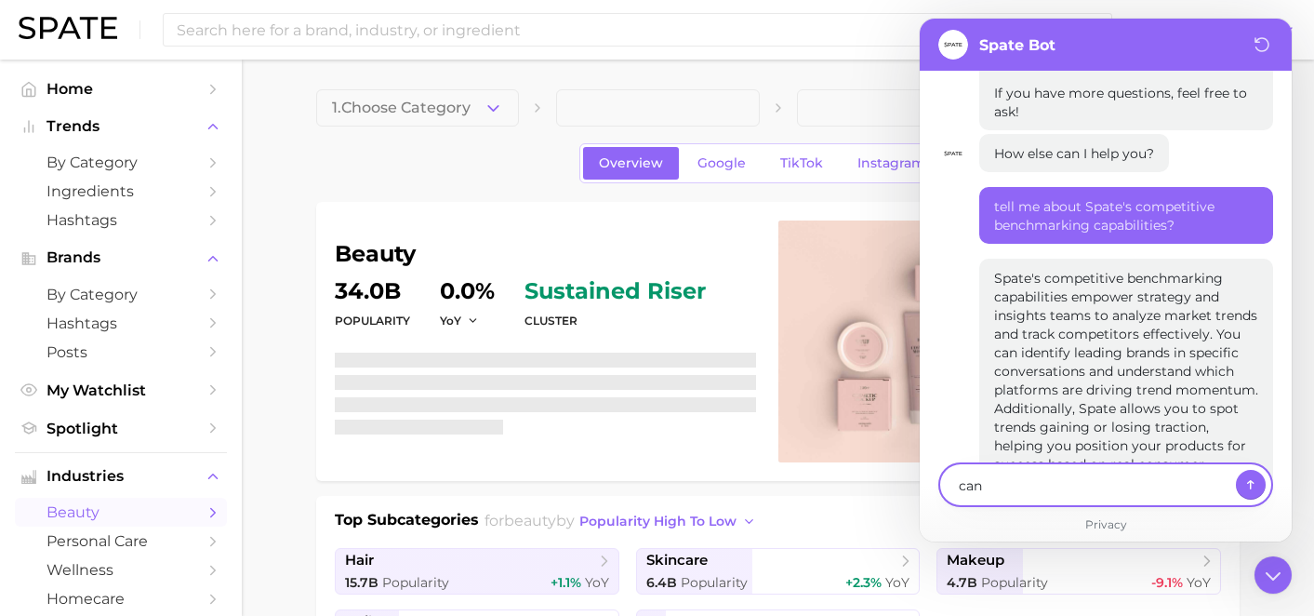
type textarea "can y"
type textarea "x"
type textarea "can yo"
type textarea "x"
type textarea "can you"
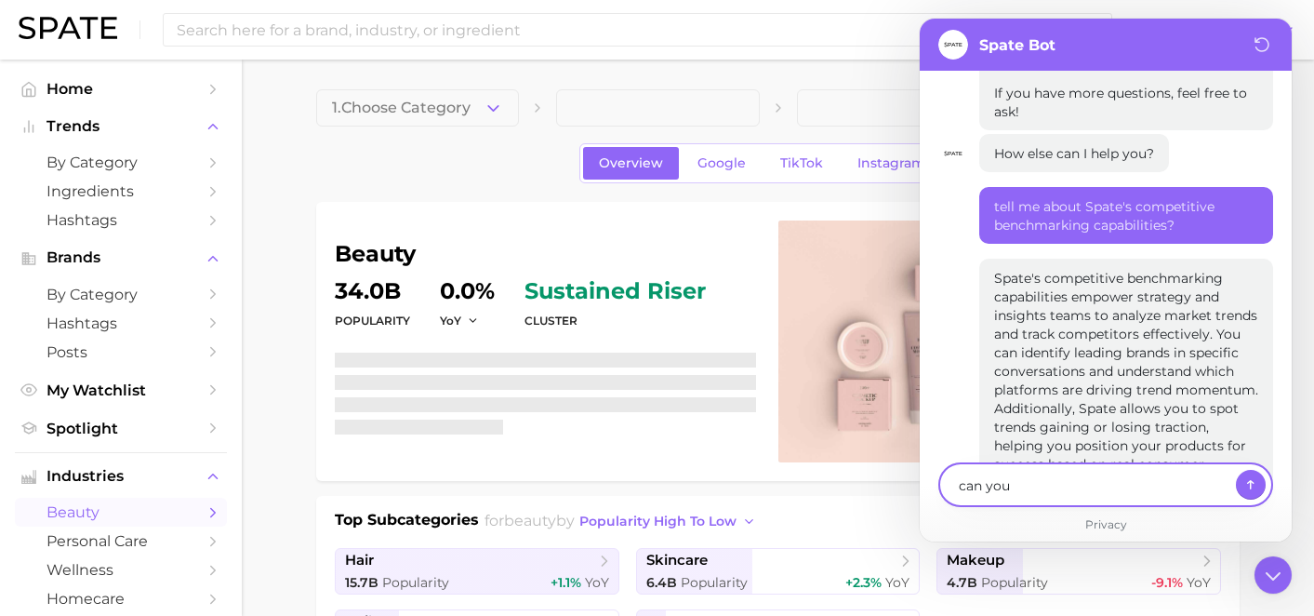
type textarea "x"
type textarea "can you"
type textarea "x"
type textarea "can you t"
type textarea "x"
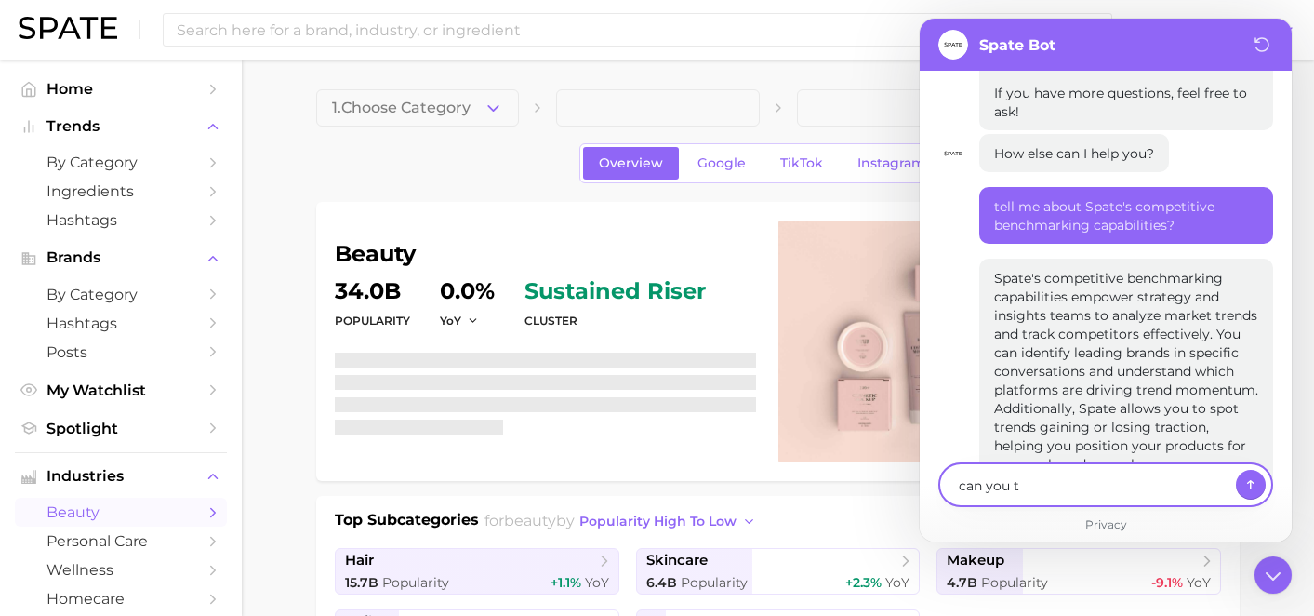
type textarea "can you te"
type textarea "x"
type textarea "can you tel"
type textarea "x"
type textarea "can you tell"
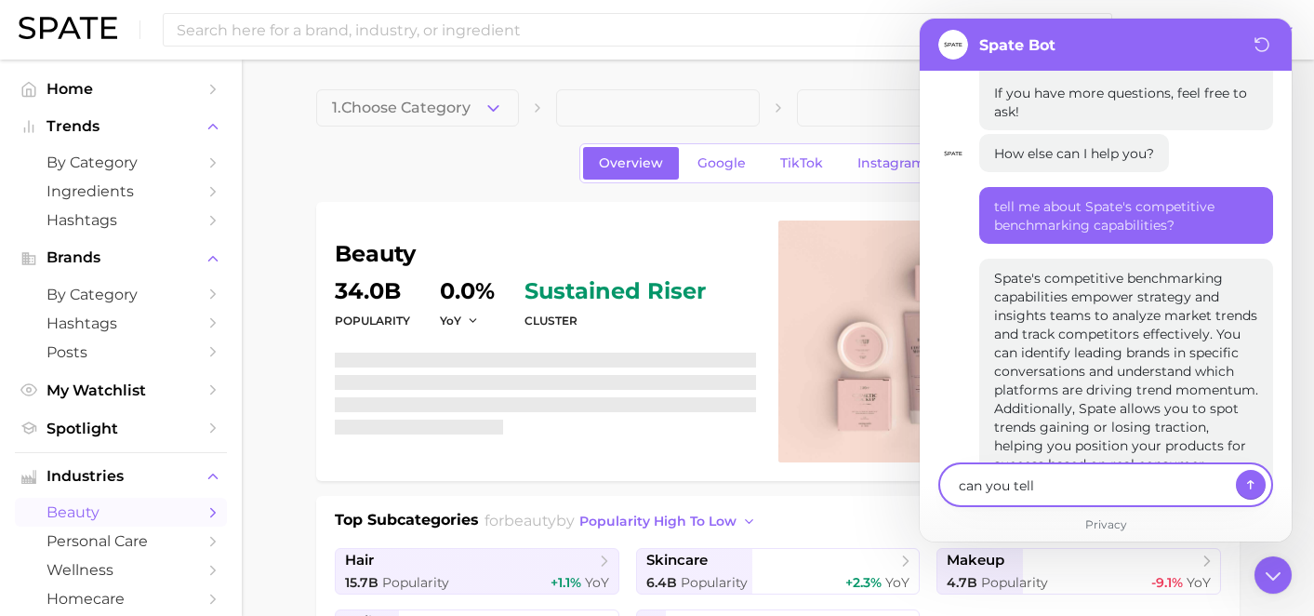
type textarea "x"
type textarea "can you tell"
type textarea "x"
type textarea "can you tell m"
type textarea "x"
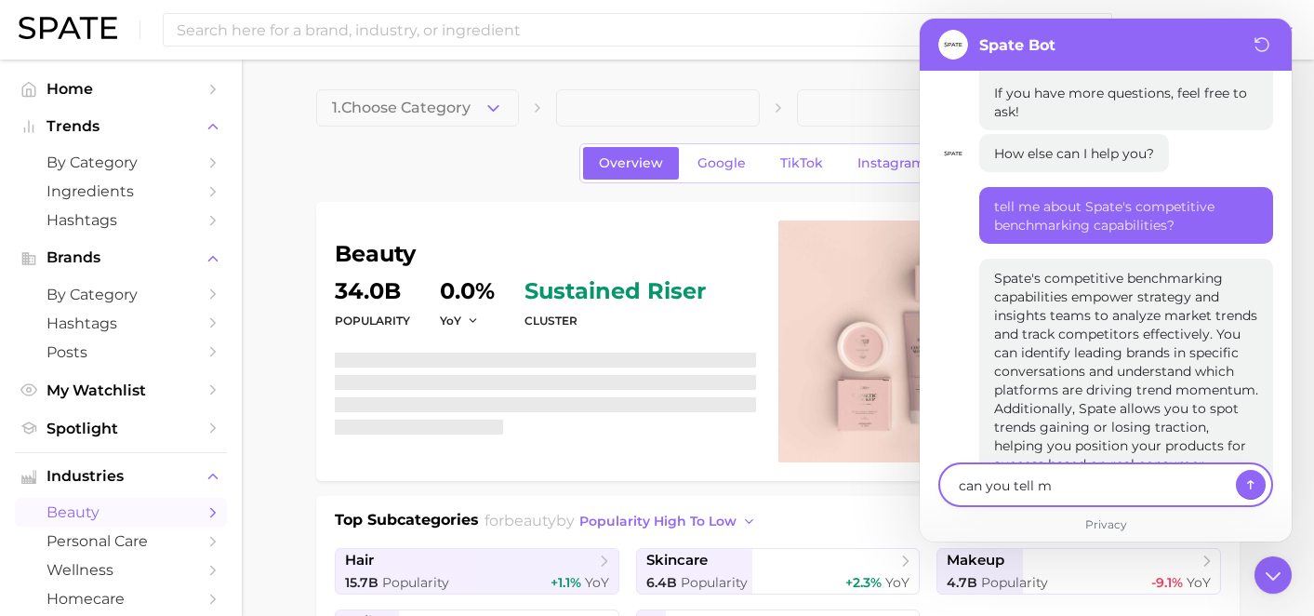
type textarea "can you tell me"
type textarea "x"
type textarea "can you tell me"
type textarea "x"
type textarea "can you tell me a"
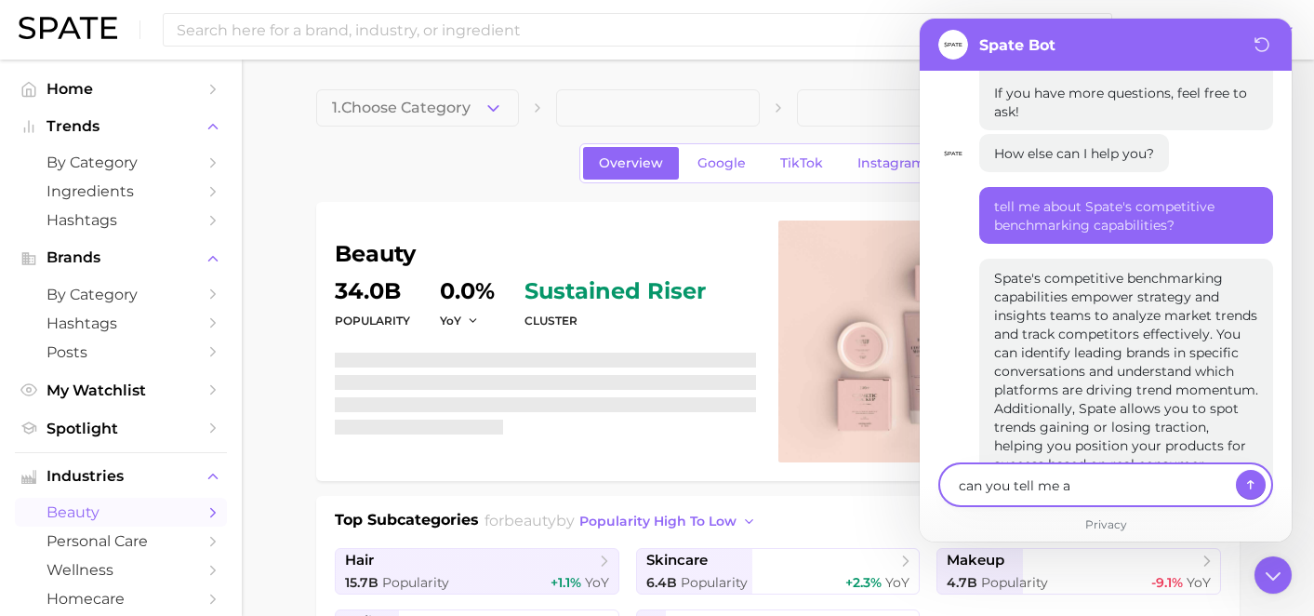
type textarea "x"
type textarea "can you tell me ab"
type textarea "x"
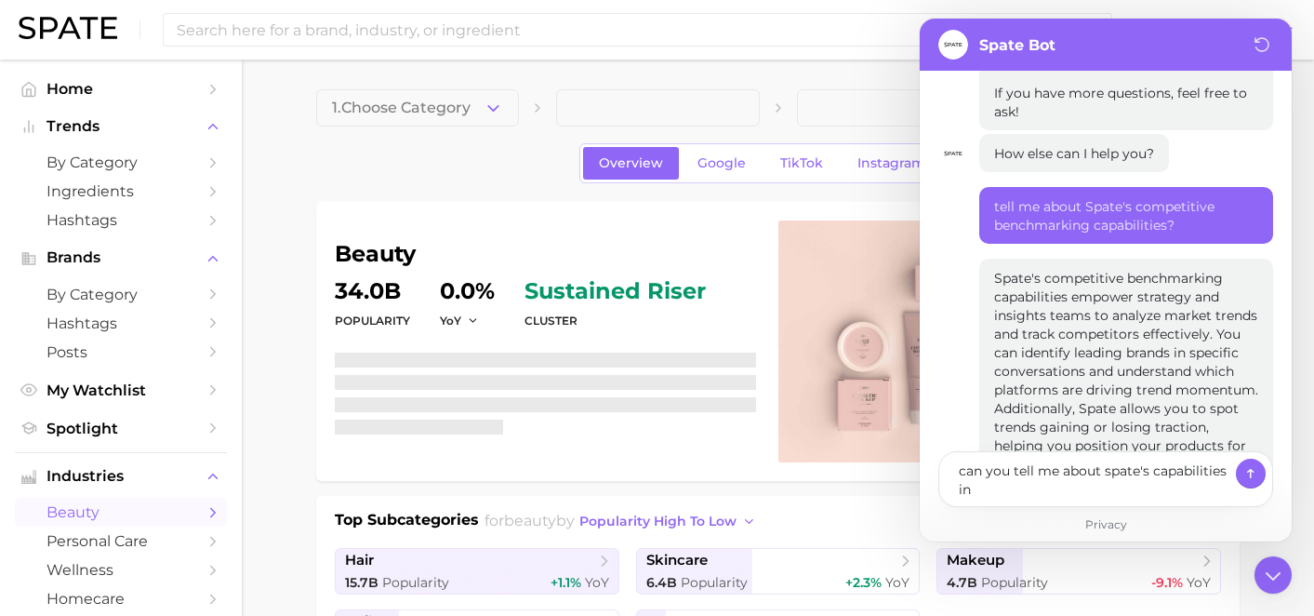
click at [338, 314] on dt "Popularity" at bounding box center [372, 321] width 75 height 22
click at [1035, 492] on textarea "can you tell me about spate's capabilities in" at bounding box center [1093, 478] width 271 height 41
drag, startPoint x: 1035, startPoint y: 492, endPoint x: 1103, endPoint y: 473, distance: 70.4
click at [1103, 473] on textarea "can you tell me about spate's capabilities in" at bounding box center [1093, 478] width 271 height 41
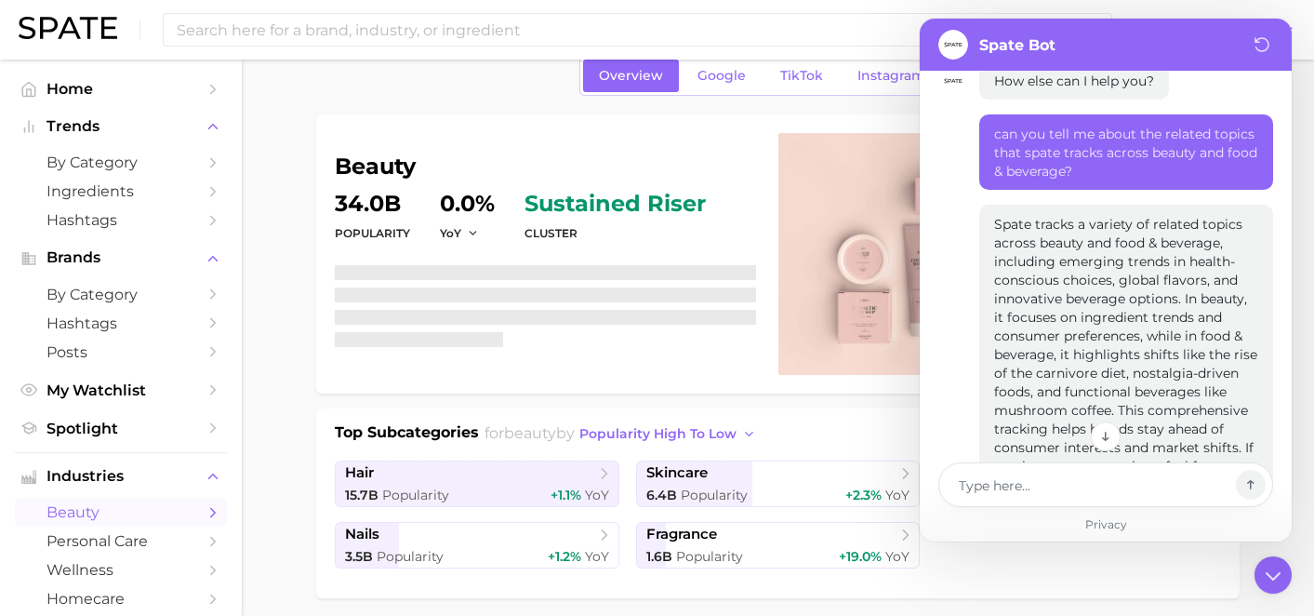
scroll to position [10756, 0]
drag, startPoint x: 994, startPoint y: 138, endPoint x: 1242, endPoint y: 319, distance: 307.5
click at [1242, 319] on p "Spate tracks a variety of related topics across beauty and food & beverage, inc…" at bounding box center [1126, 356] width 264 height 279
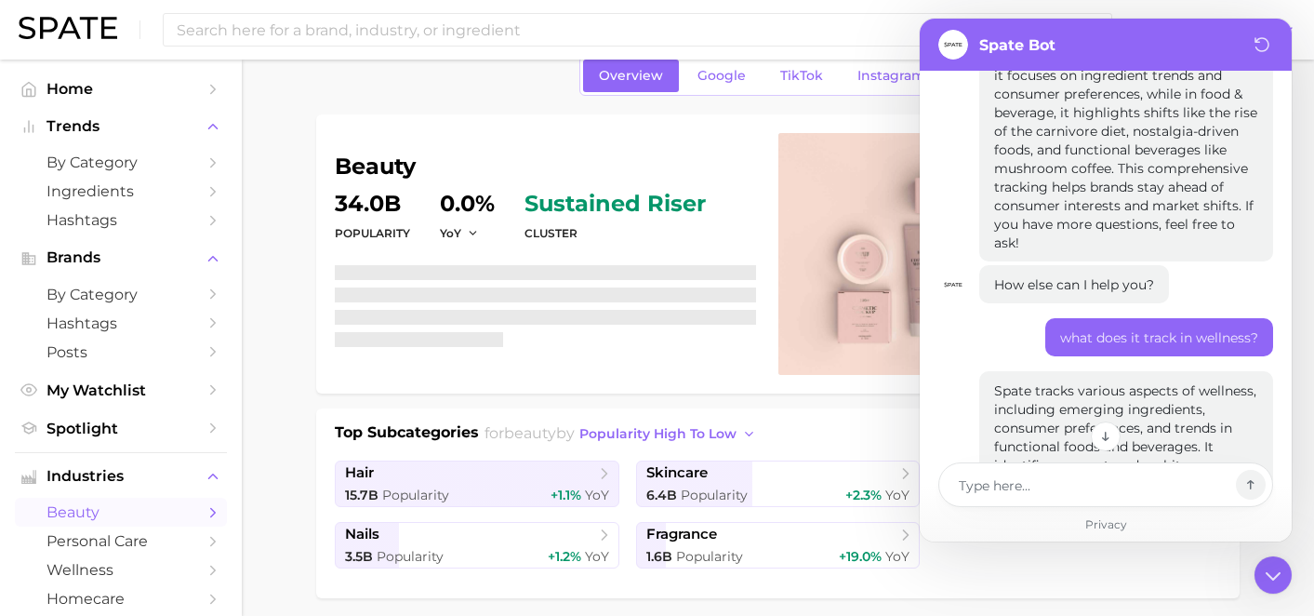
scroll to position [11010, 0]
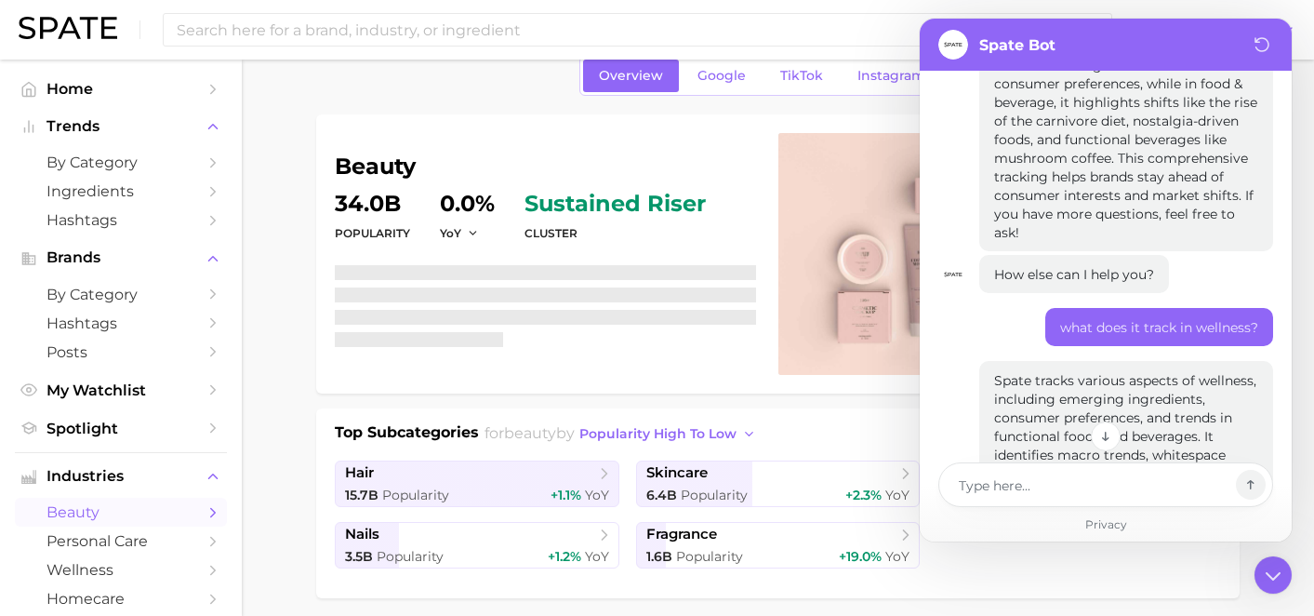
drag, startPoint x: 994, startPoint y: 282, endPoint x: 1129, endPoint y: 394, distance: 175.6
click at [1129, 394] on p "Spate tracks various aspects of wellness, including emerging ingredients, consu…" at bounding box center [1126, 464] width 264 height 186
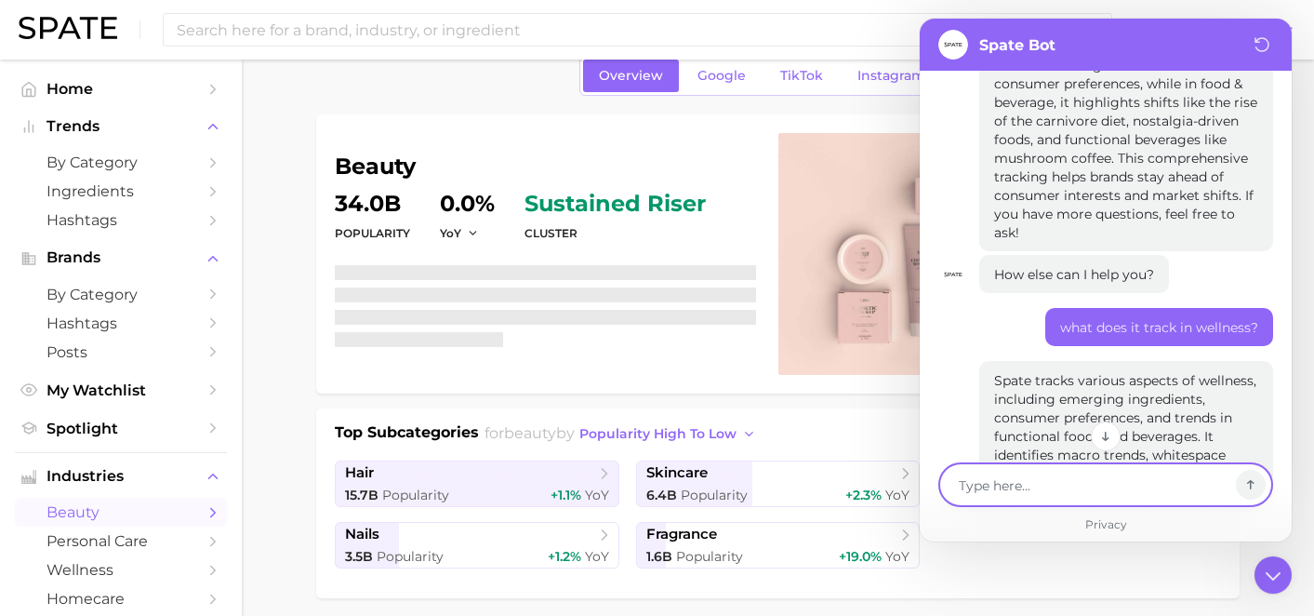
click at [960, 479] on textarea at bounding box center [1093, 484] width 271 height 22
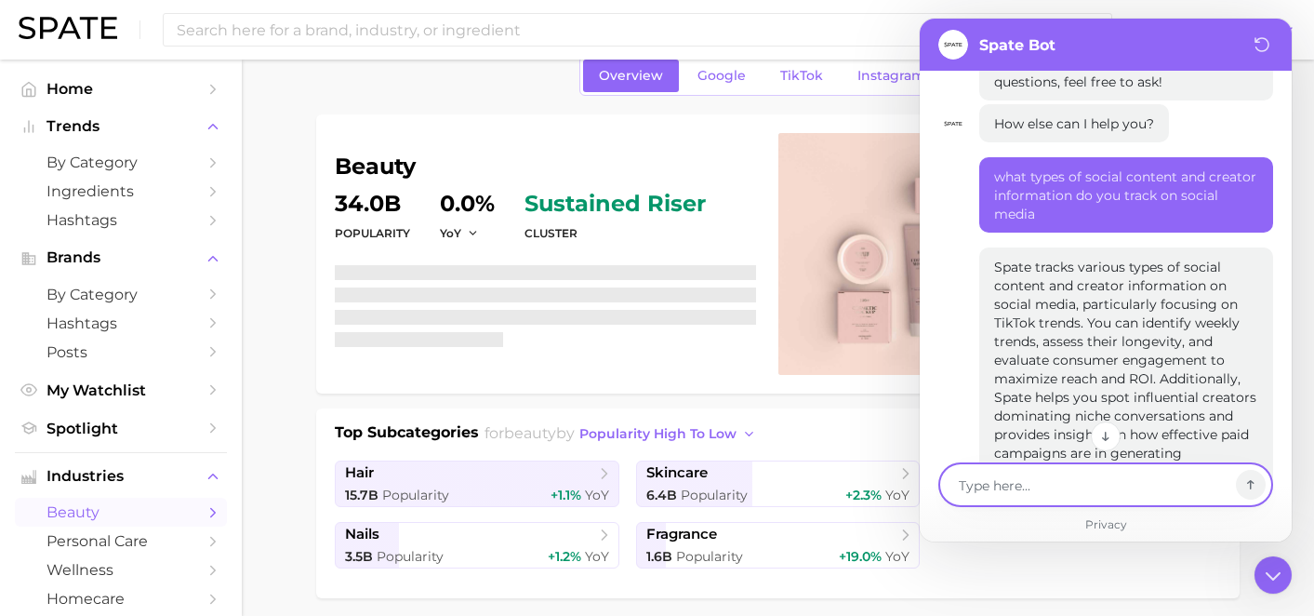
scroll to position [11457, 0]
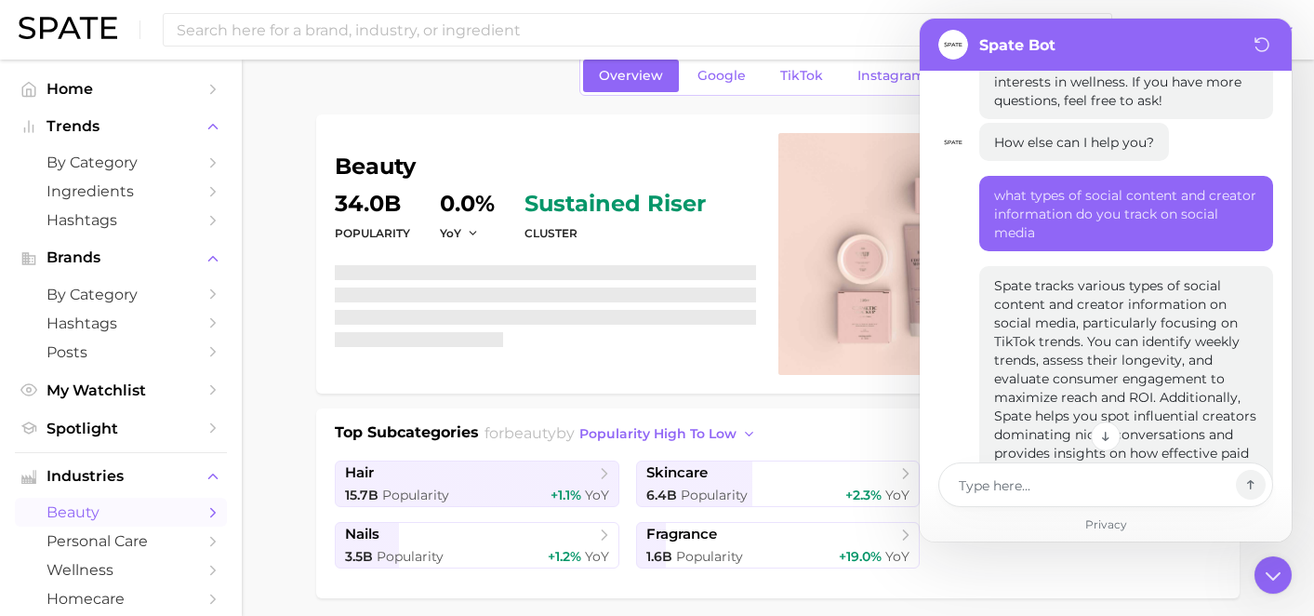
drag, startPoint x: 995, startPoint y: 148, endPoint x: 1058, endPoint y: 417, distance: 276.1
click at [1058, 417] on p "Spate tracks various types of social content and creator information on social …" at bounding box center [1126, 425] width 264 height 298
click at [1018, 501] on div at bounding box center [1105, 484] width 335 height 45
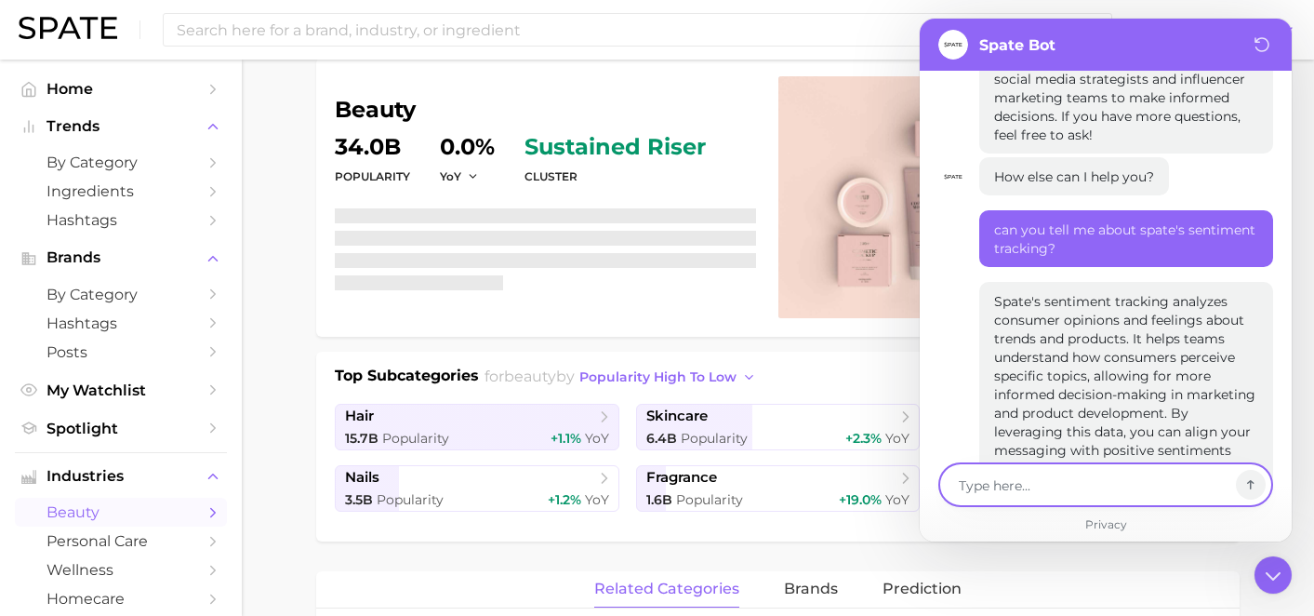
scroll to position [11892, 0]
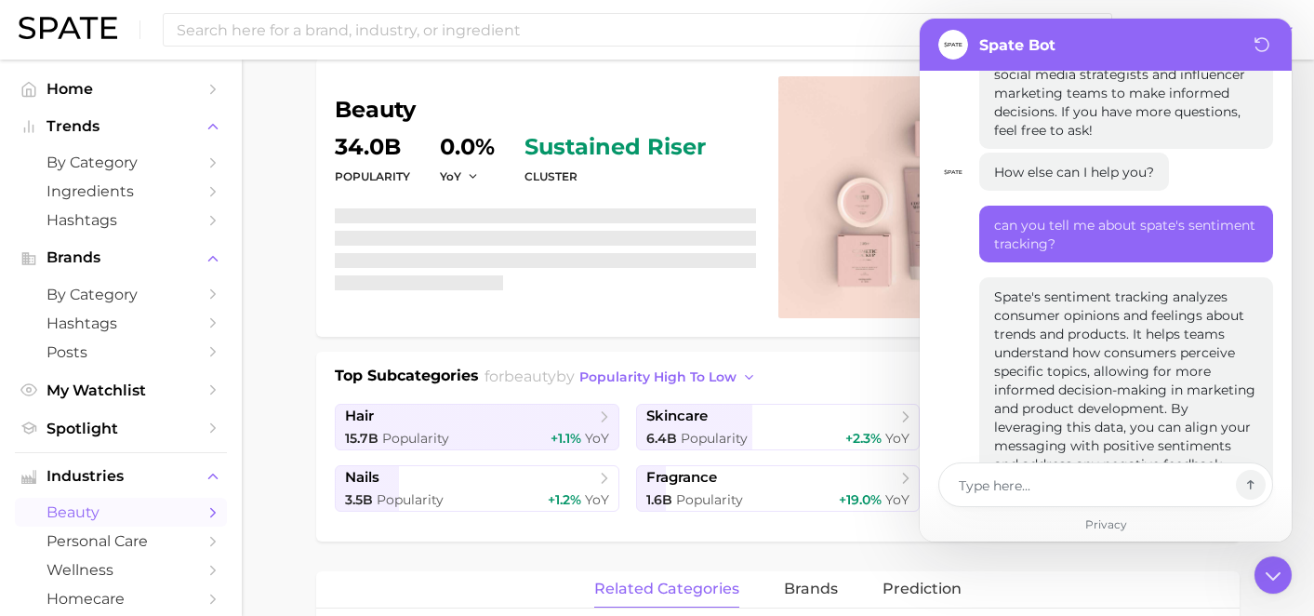
drag, startPoint x: 997, startPoint y: 162, endPoint x: 1063, endPoint y: 352, distance: 201.7
click at [1063, 352] on p "Spate's sentiment tracking analyzes consumer opinions and feelings about trends…" at bounding box center [1126, 398] width 264 height 223
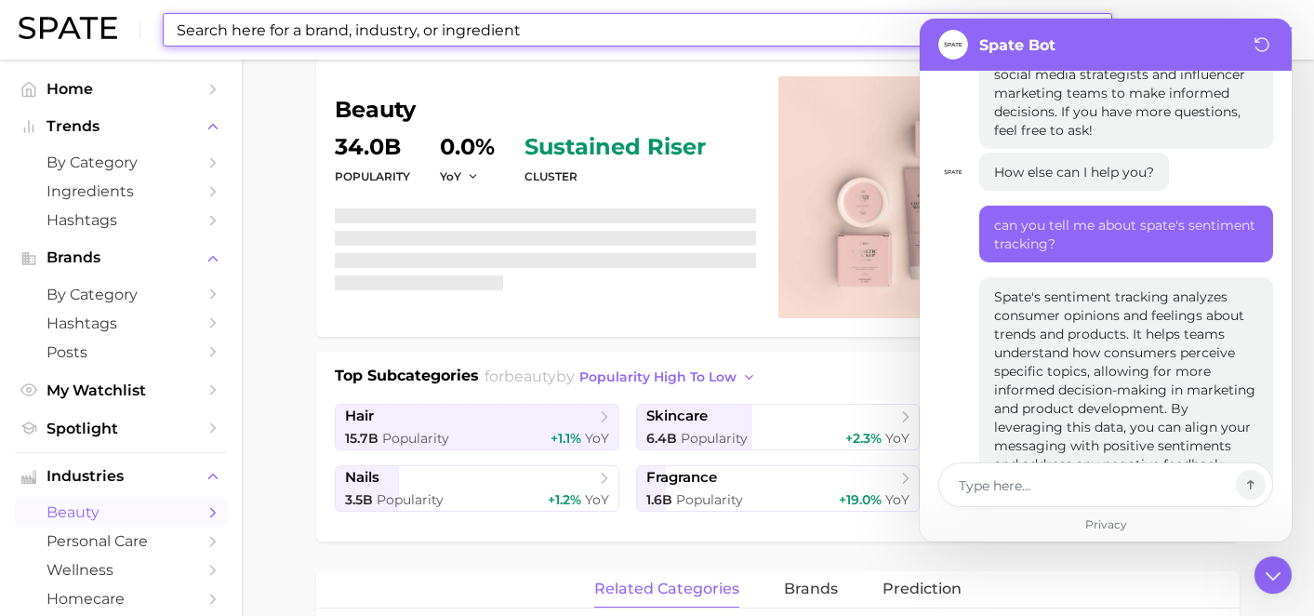
click at [491, 23] on input at bounding box center [601, 30] width 852 height 32
click at [568, 26] on input at bounding box center [601, 30] width 852 height 32
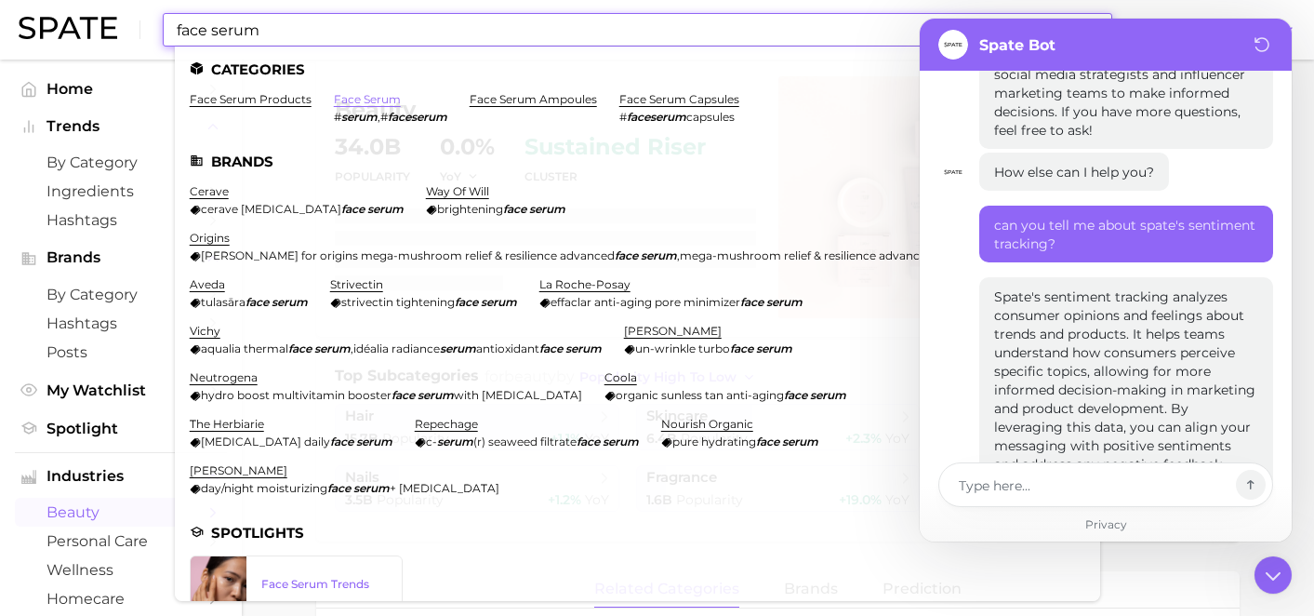
click at [357, 95] on link "face serum" at bounding box center [367, 99] width 67 height 14
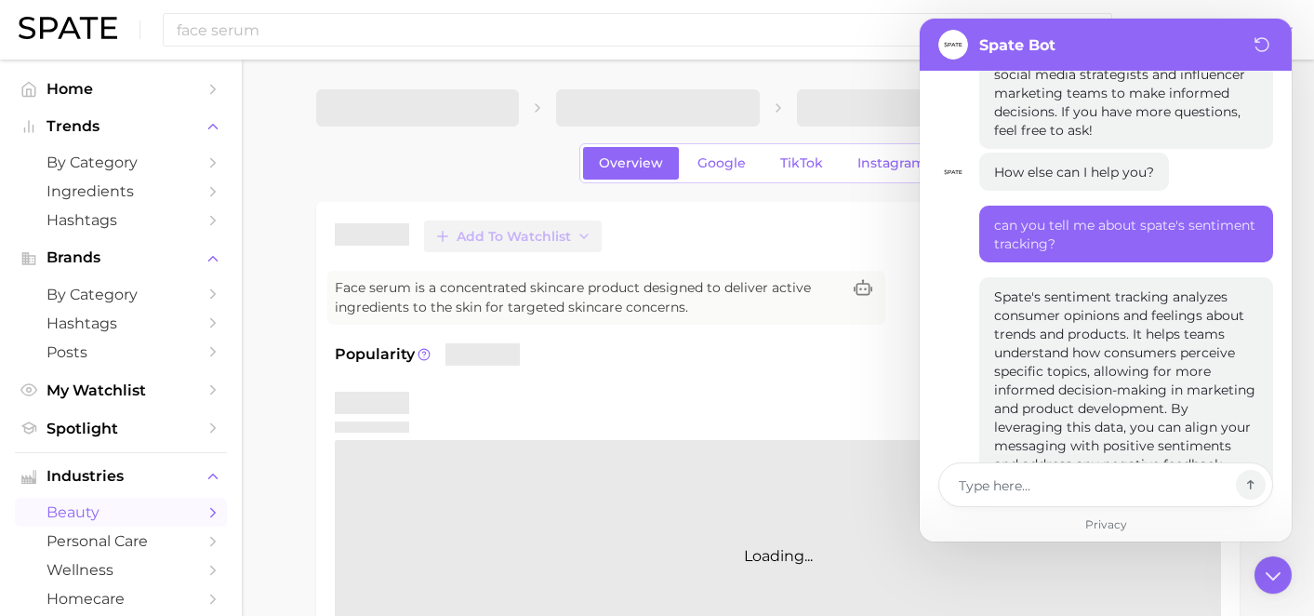
click at [748, 259] on div "Add to Watchlist Export Data Face serum is a concentrated skincare product desi…" at bounding box center [778, 446] width 886 height 452
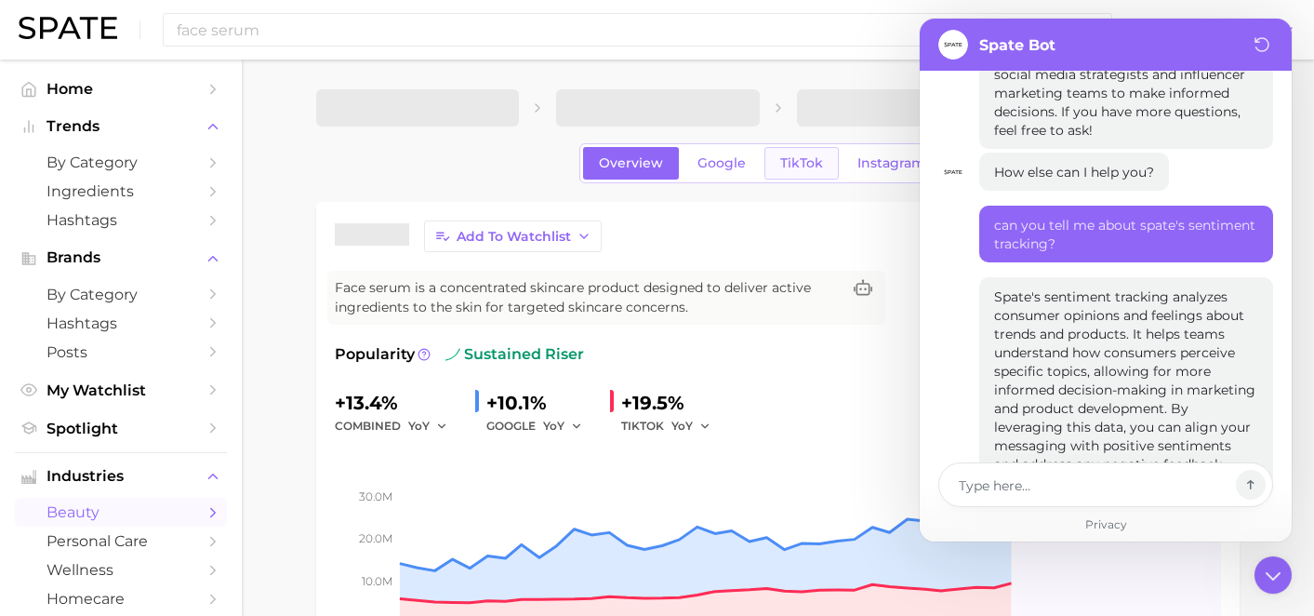
click at [787, 168] on span "TikTok" at bounding box center [801, 163] width 43 height 16
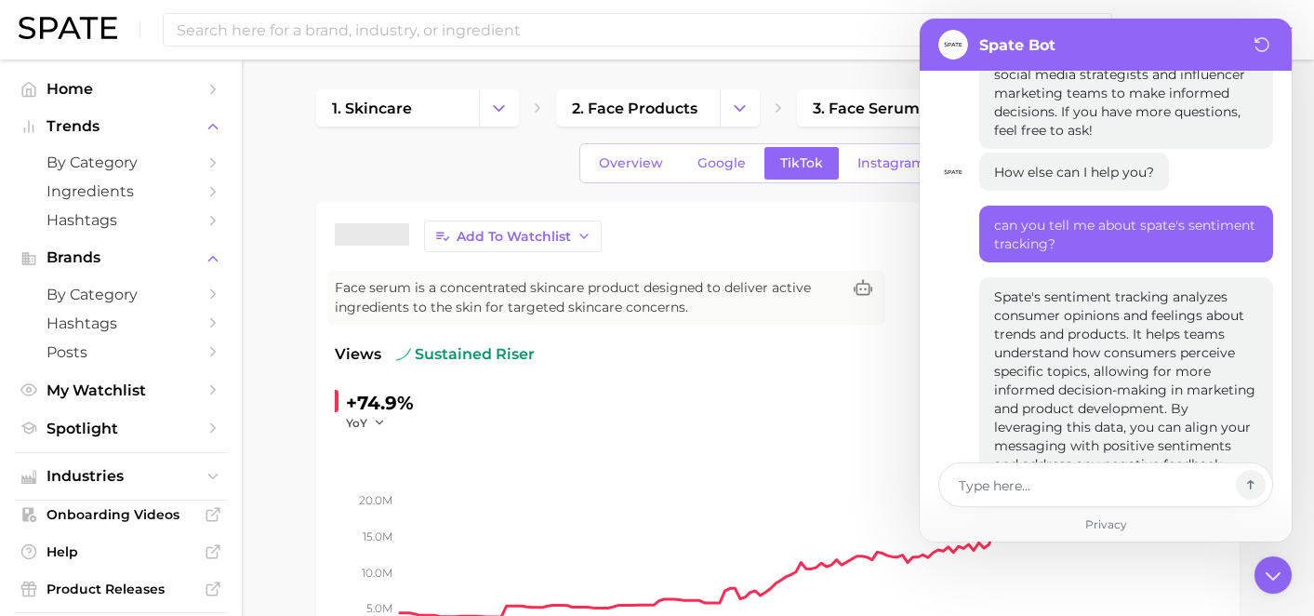
click at [911, 217] on div "Add to Watchlist Export Data Face serum is a concentrated skincare product desi…" at bounding box center [777, 494] width 923 height 584
click at [867, 232] on div "Add to Watchlist Export Data" at bounding box center [778, 236] width 886 height 32
click at [1284, 586] on icon at bounding box center [1272, 574] width 33 height 33
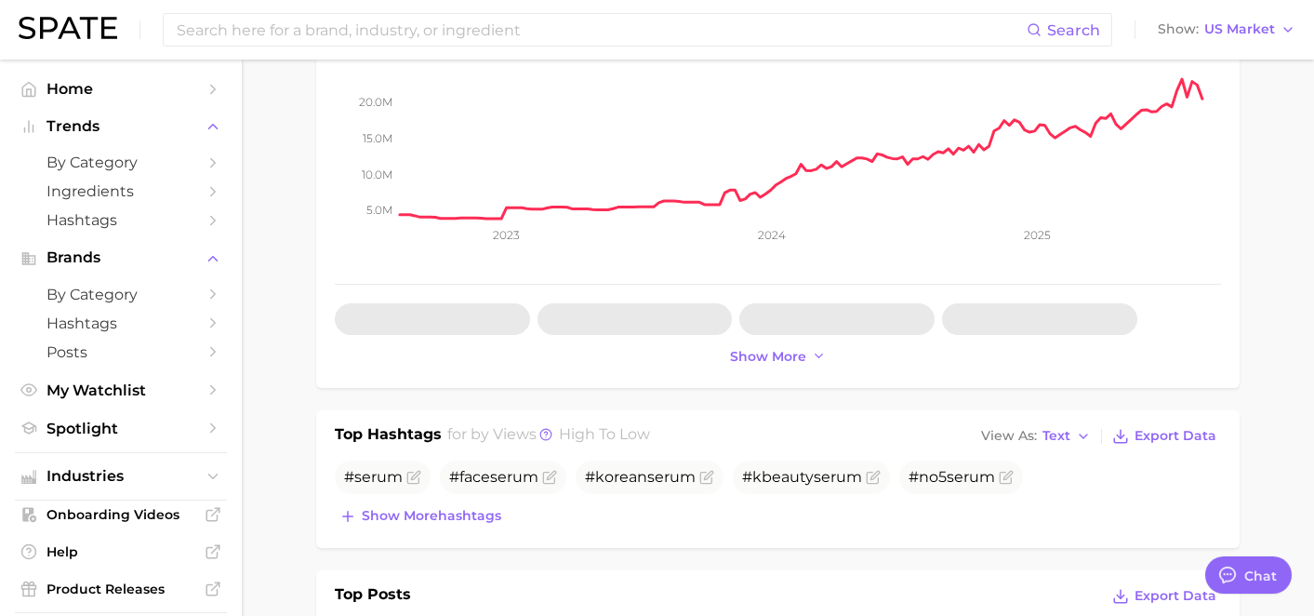
scroll to position [391, 0]
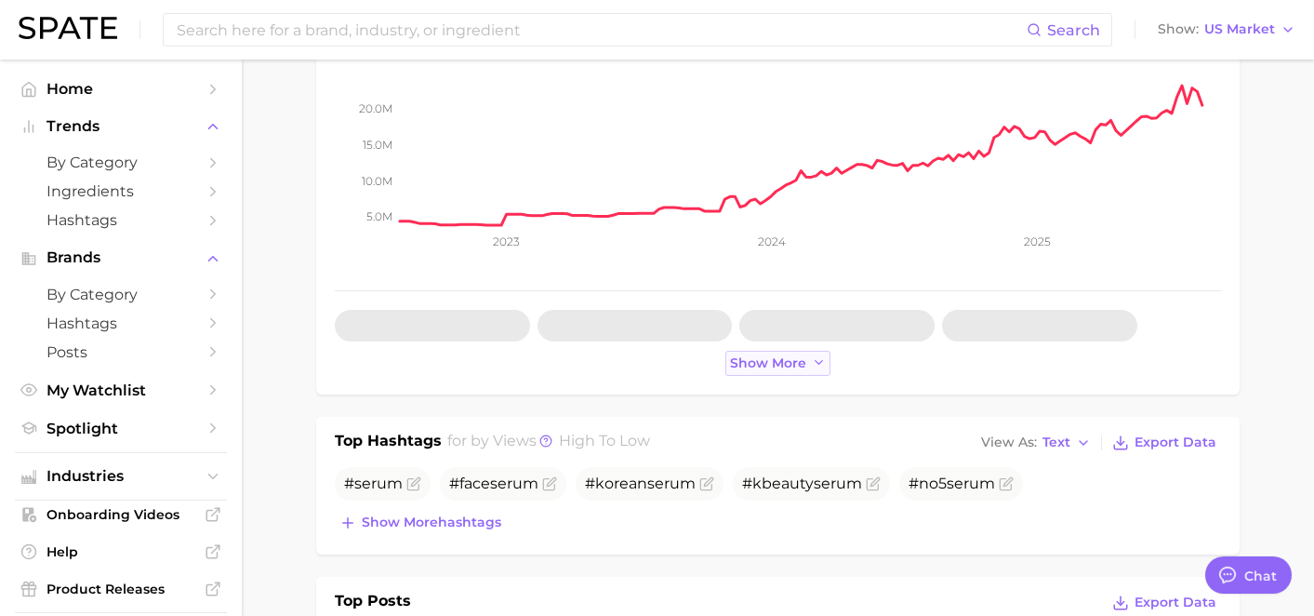
click at [772, 361] on span "Show more" at bounding box center [768, 363] width 76 height 16
click at [772, 361] on button "Show more" at bounding box center [778, 363] width 106 height 25
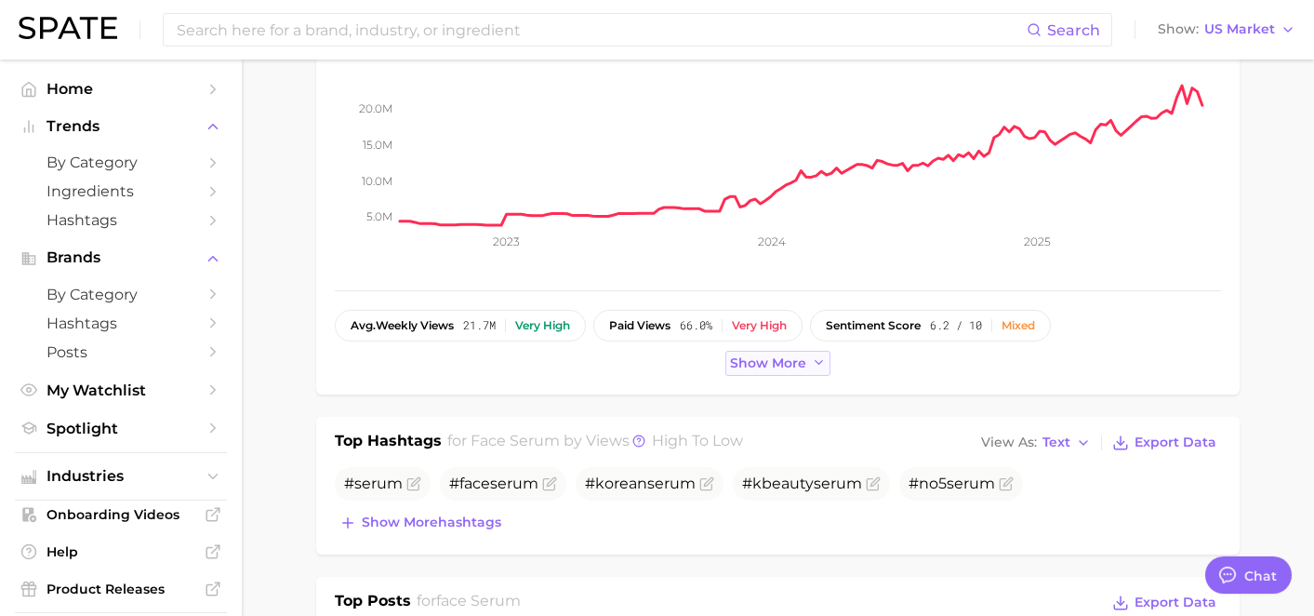
click at [772, 360] on span "Show more" at bounding box center [768, 363] width 76 height 16
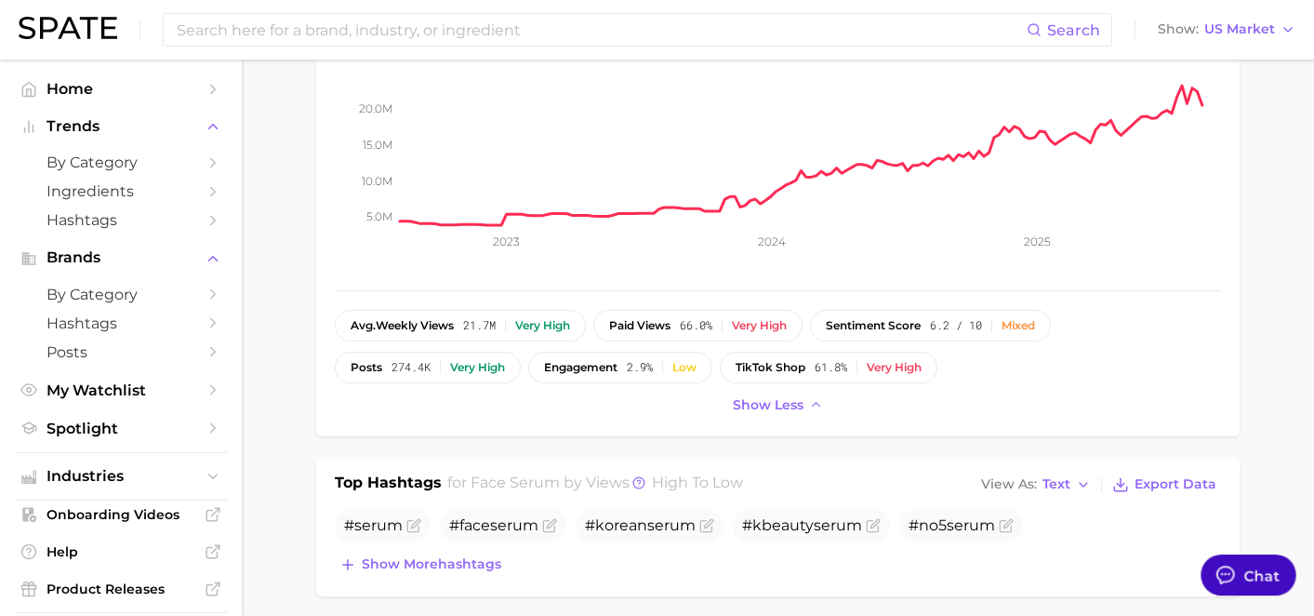
click at [1255, 574] on div "Chat" at bounding box center [1262, 574] width 36 height 21
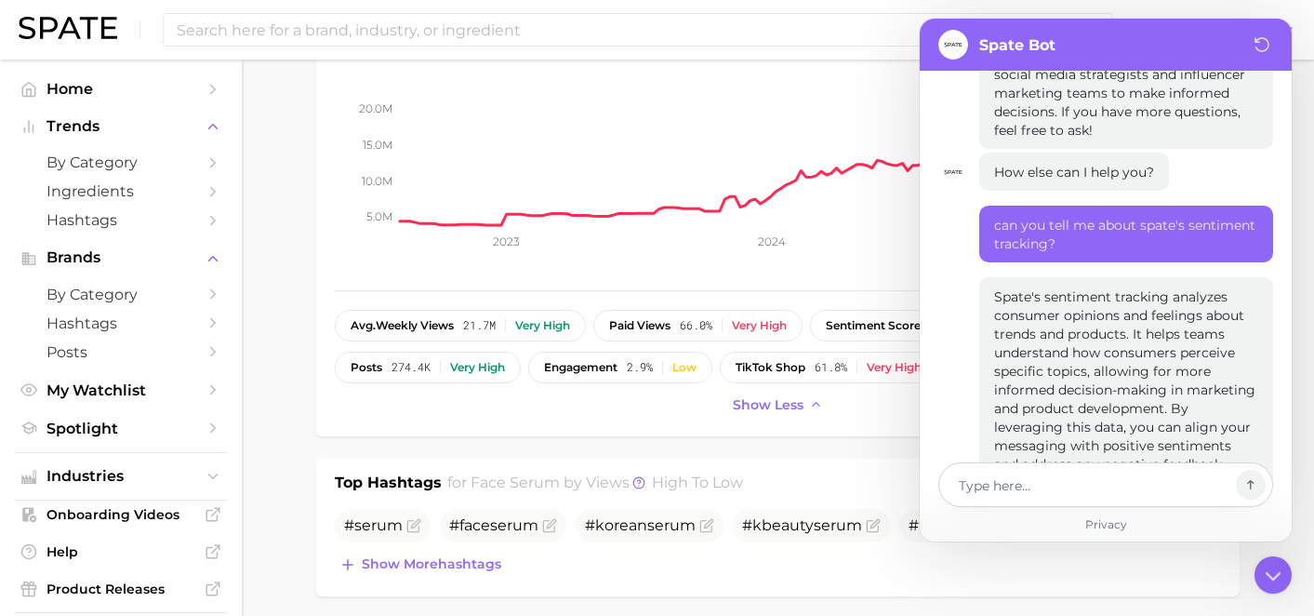
click at [1019, 504] on div at bounding box center [1105, 484] width 335 height 45
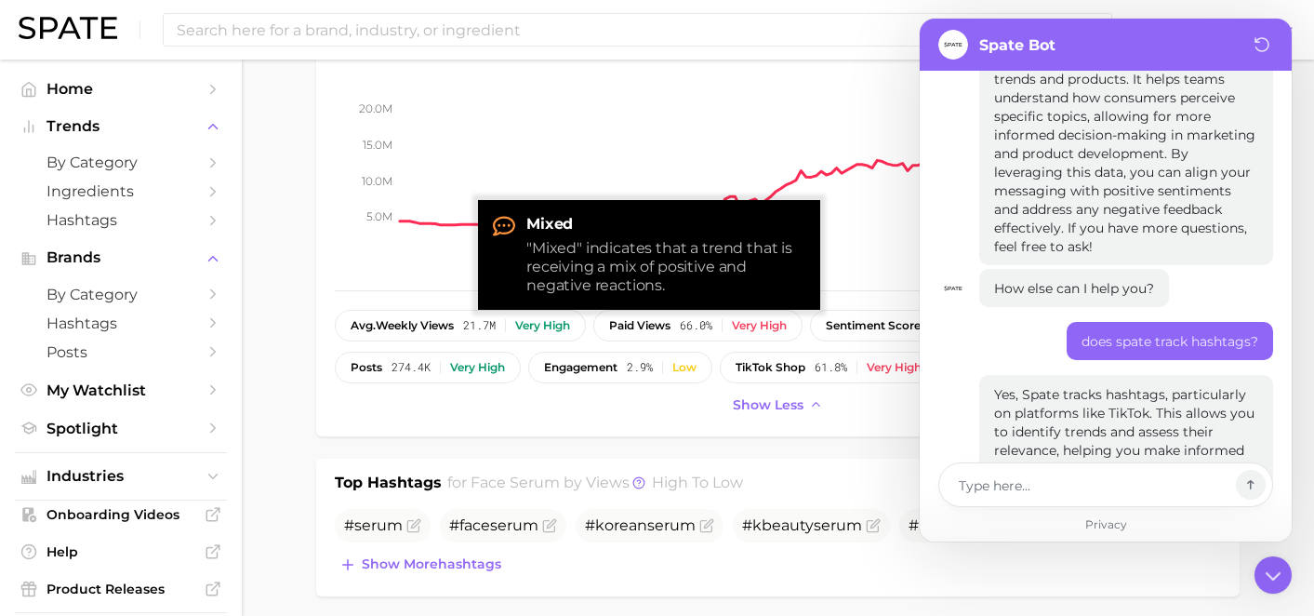
scroll to position [12151, 0]
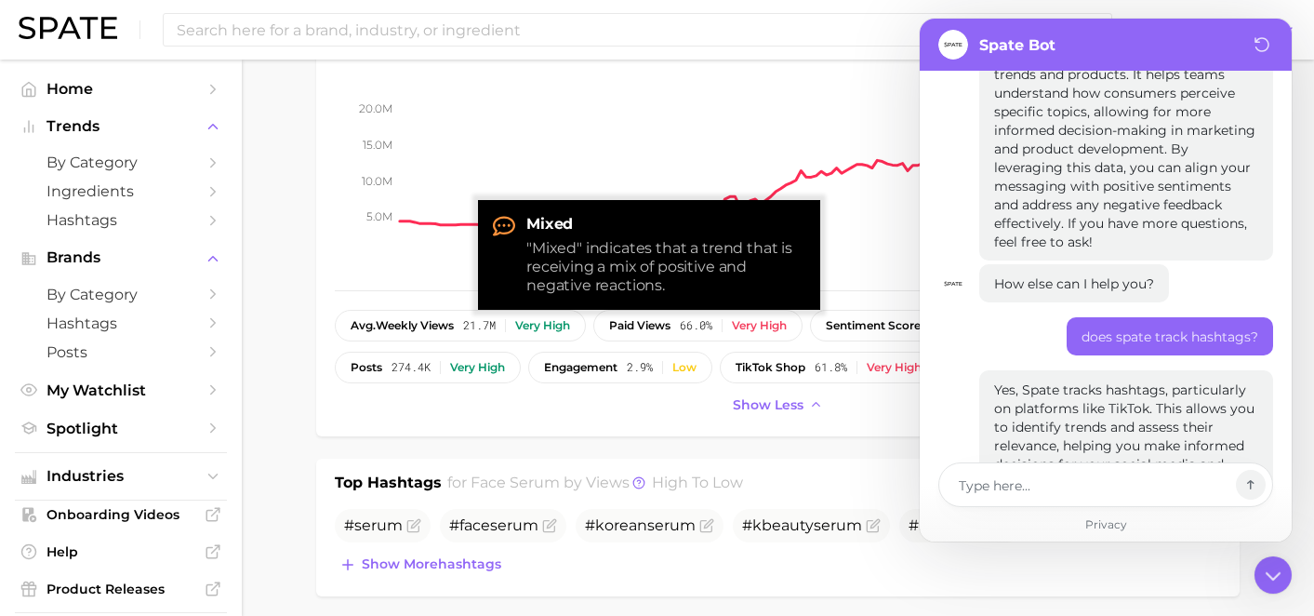
drag, startPoint x: 1155, startPoint y: 272, endPoint x: 1202, endPoint y: 348, distance: 89.0
click at [1202, 380] on p "Yes, Spate tracks hashtags, particularly on platforms like TikTok. This allows …" at bounding box center [1126, 445] width 264 height 130
click at [68, 403] on link "My Watchlist" at bounding box center [121, 390] width 212 height 29
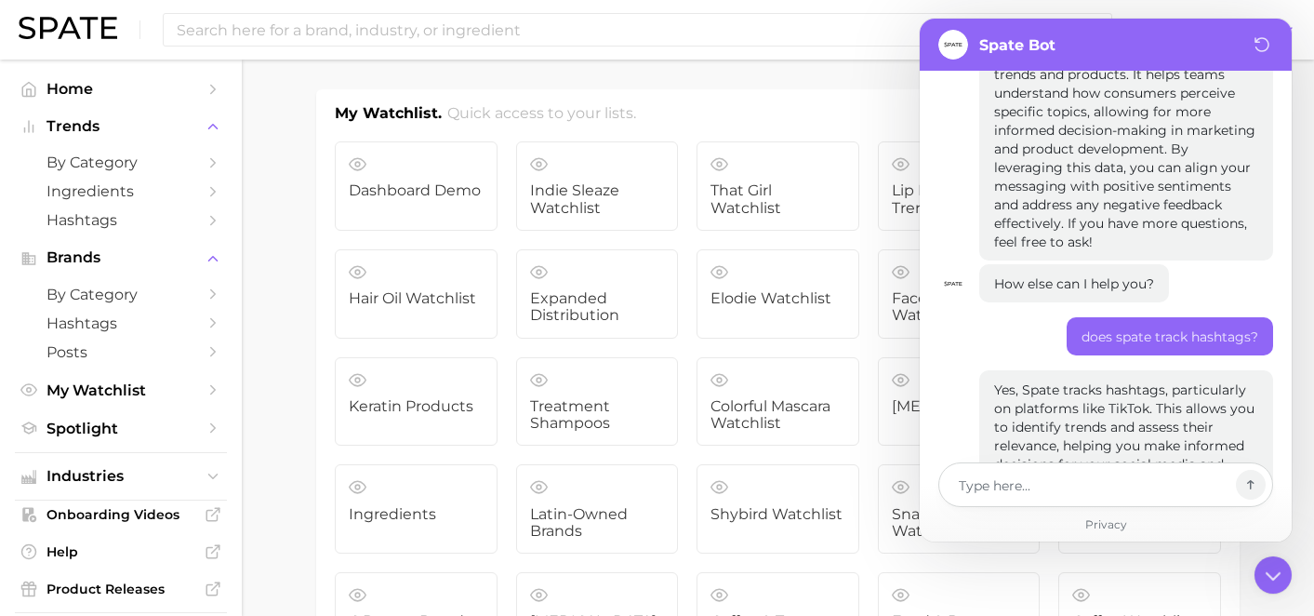
click at [1017, 503] on div at bounding box center [1105, 484] width 335 height 45
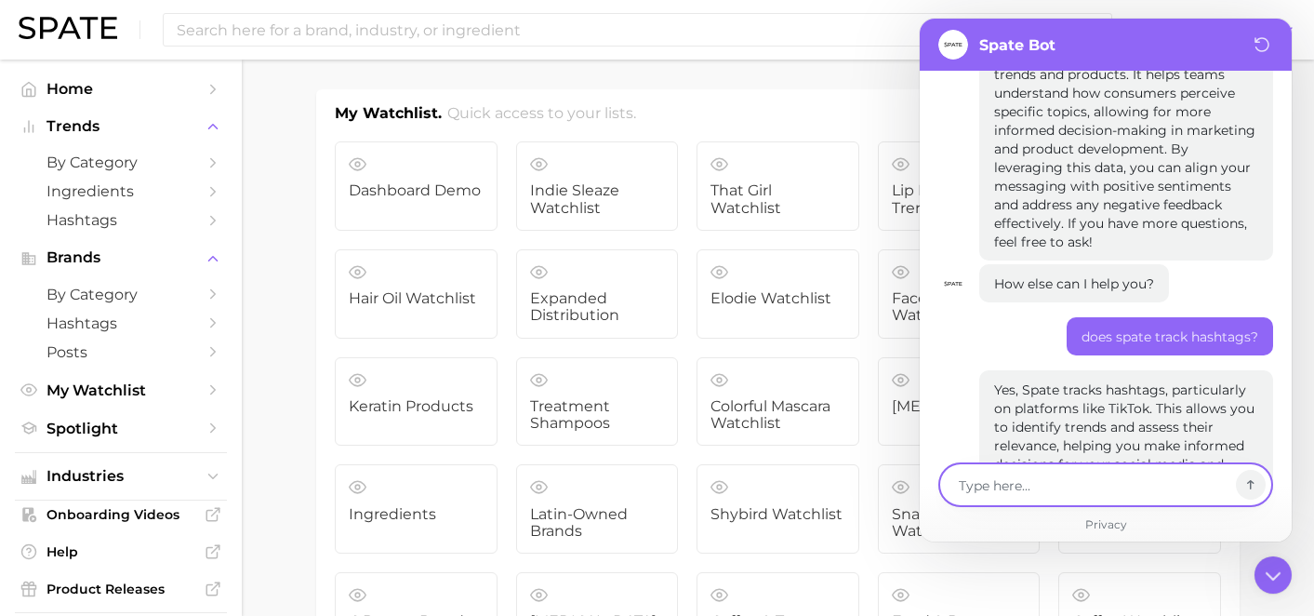
scroll to position [12276, 0]
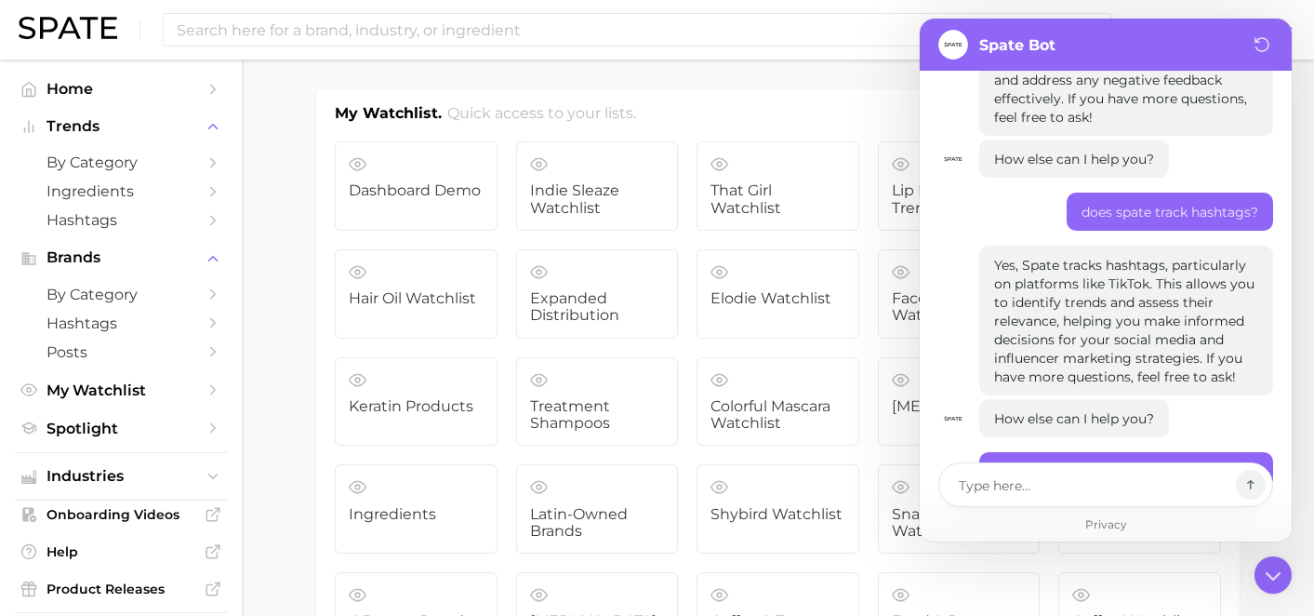
click at [411, 53] on div "Search Show US Market" at bounding box center [657, 30] width 1277 height 60
click at [413, 45] on div "Search" at bounding box center [637, 29] width 949 height 33
click at [413, 45] on input at bounding box center [601, 30] width 852 height 32
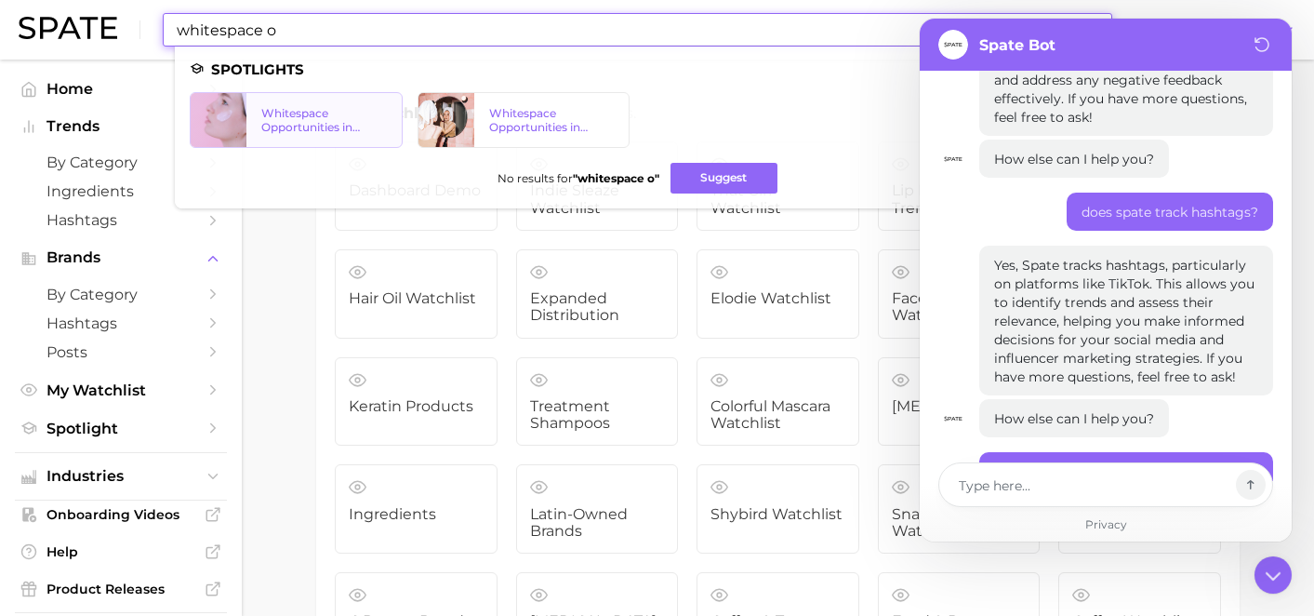
click at [272, 116] on div "Whitespace Opportunities in Skincare 2023" at bounding box center [324, 120] width 126 height 28
click at [519, 106] on div "Whitespace Opportunities in Skincare" at bounding box center [552, 120] width 126 height 28
click at [299, 112] on div "Whitespace Opportunities in Skincare 2023" at bounding box center [324, 120] width 126 height 28
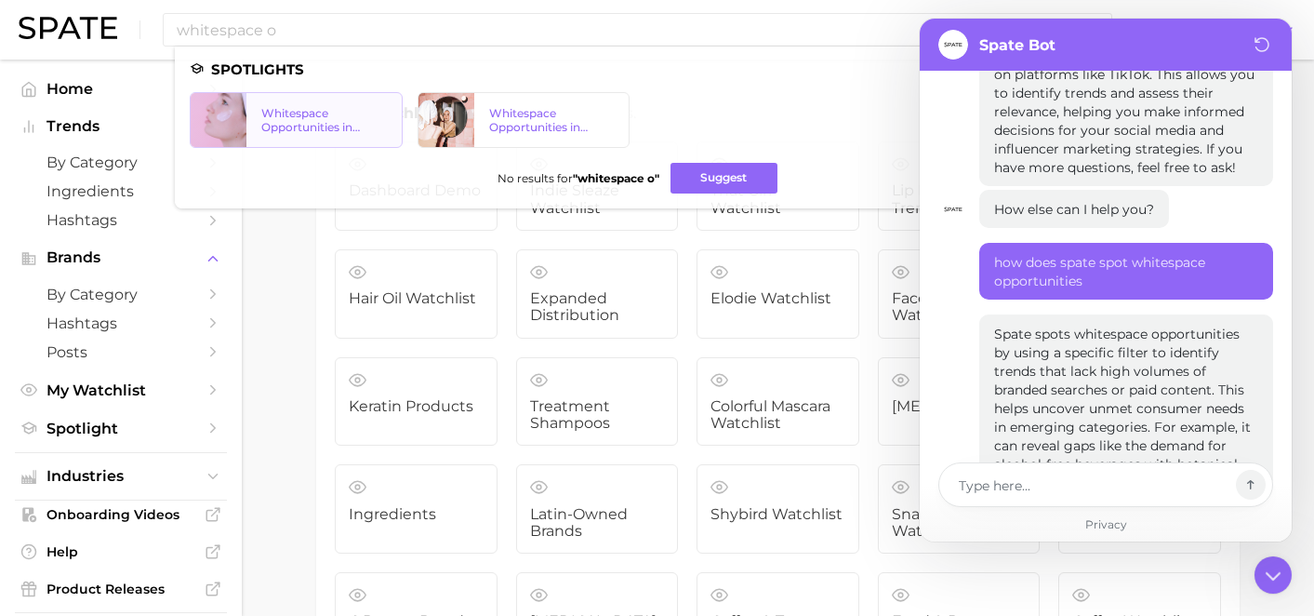
scroll to position [12522, 0]
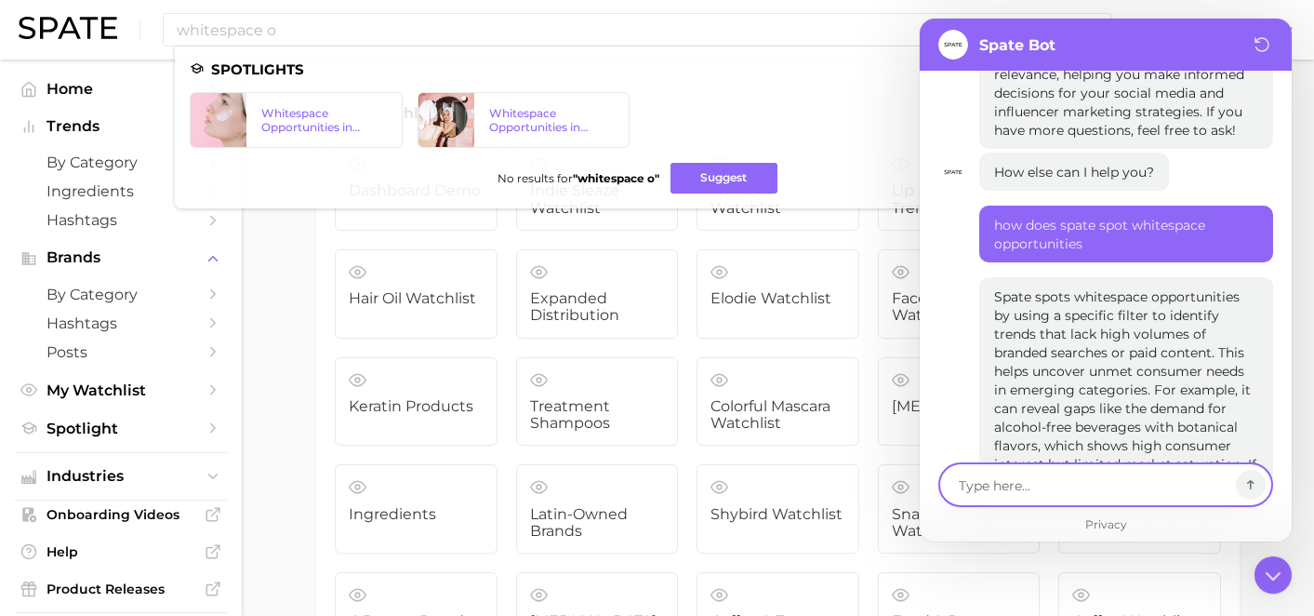
click at [1007, 490] on textarea at bounding box center [1093, 484] width 271 height 22
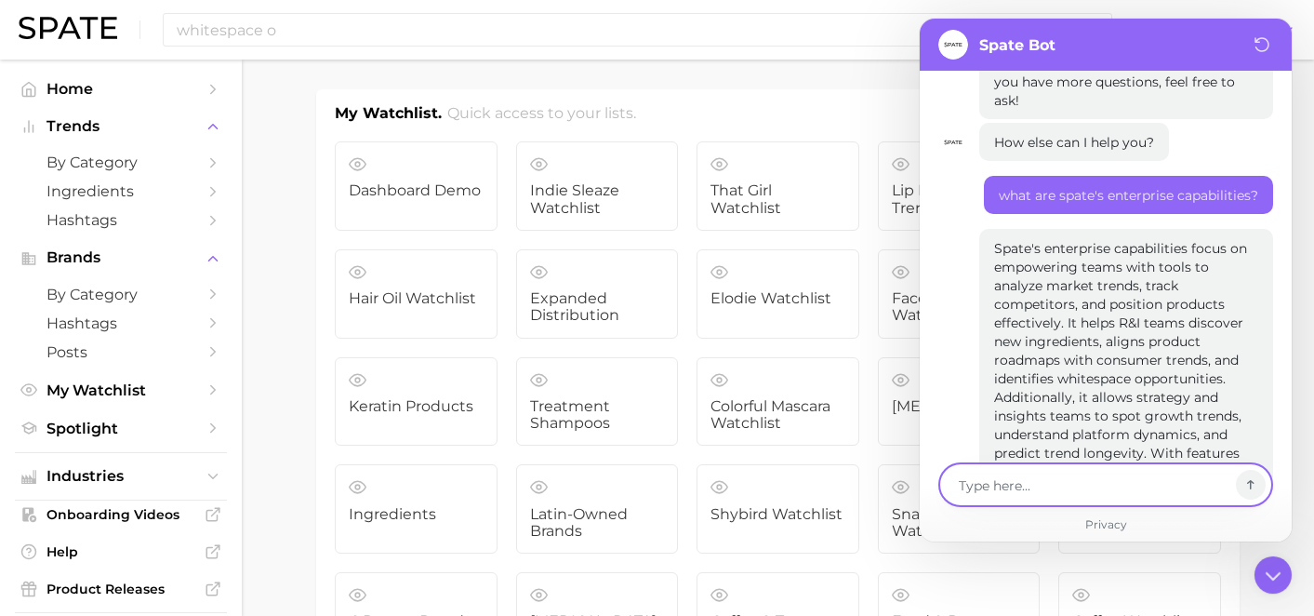
scroll to position [12949, 0]
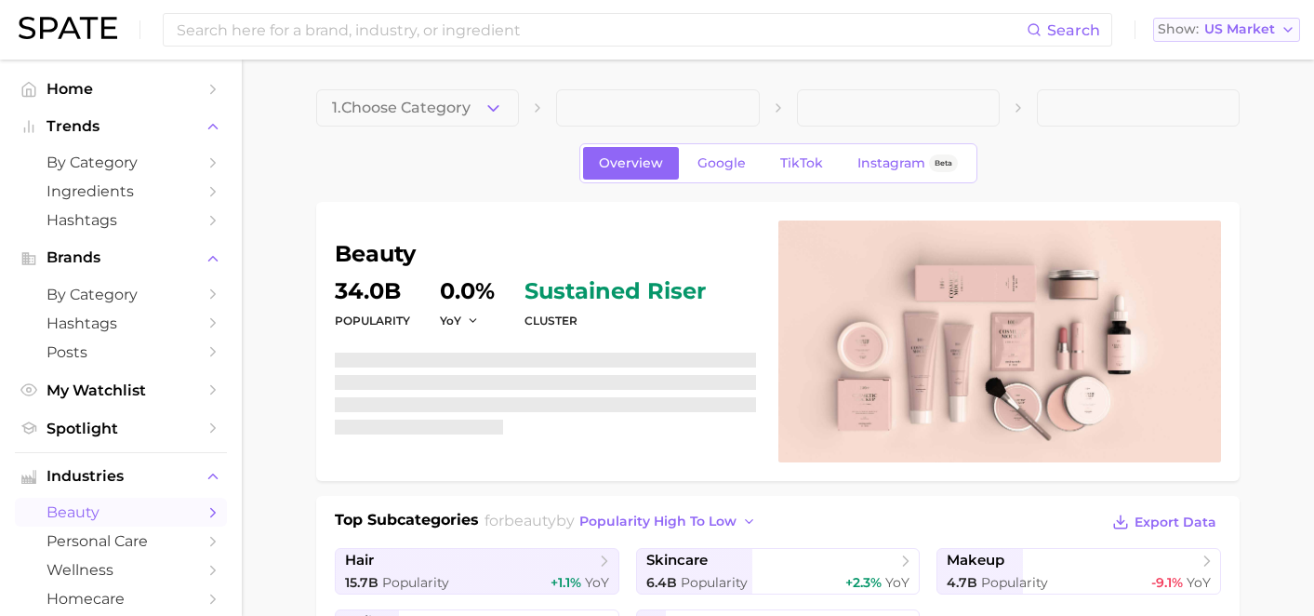
click at [1240, 25] on span "US Market" at bounding box center [1239, 29] width 71 height 10
